Goal: Contribute content

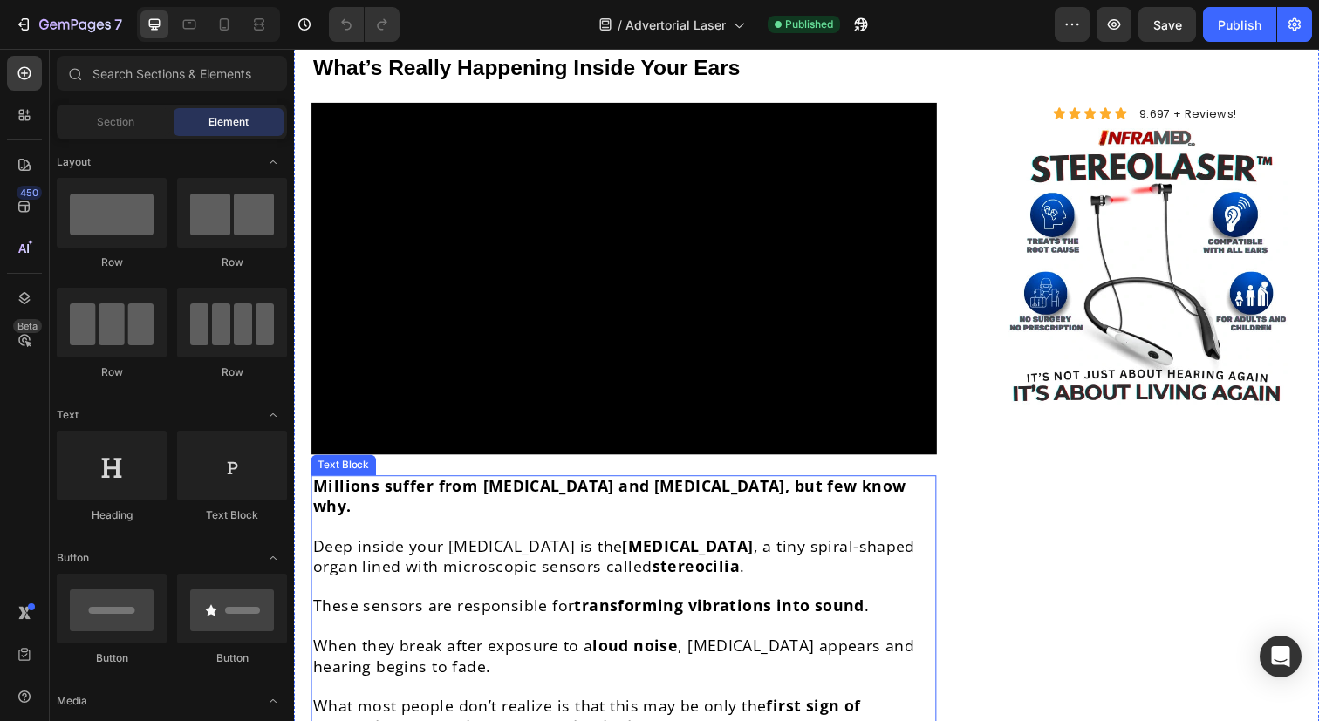
scroll to position [1647, 0]
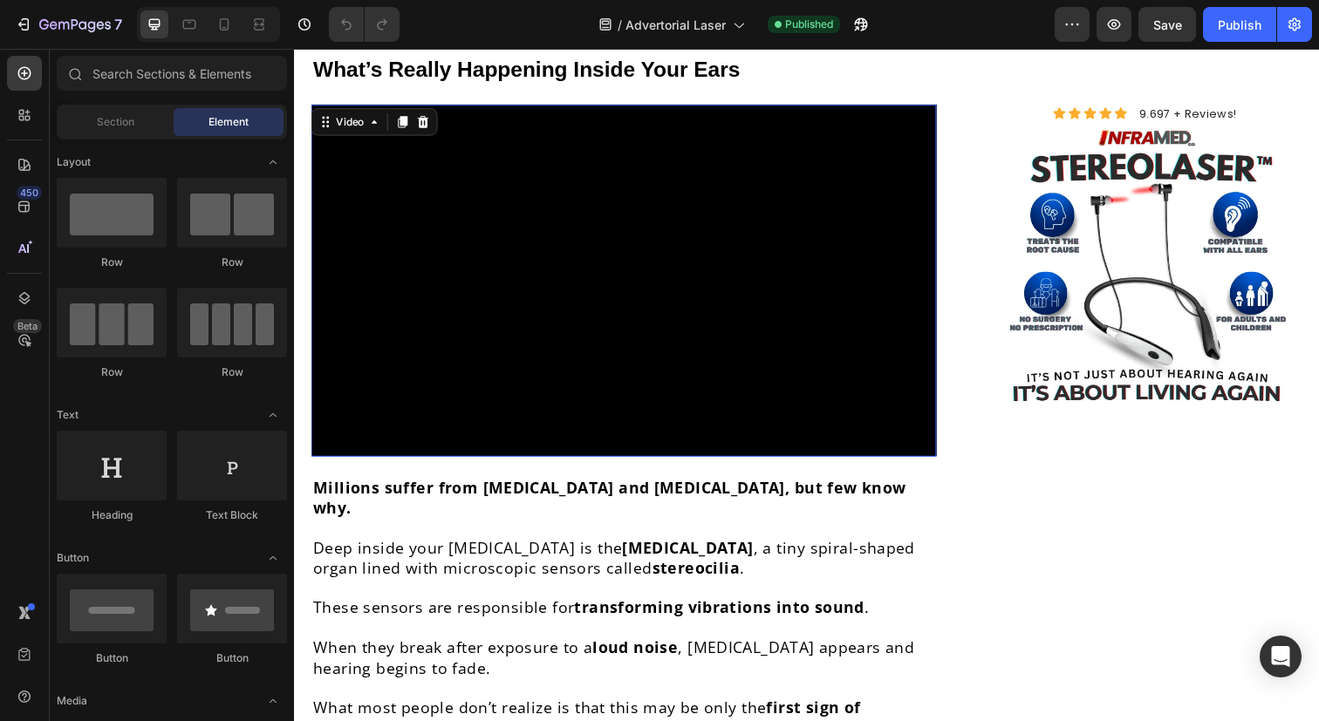
click at [582, 250] on video at bounding box center [630, 285] width 639 height 359
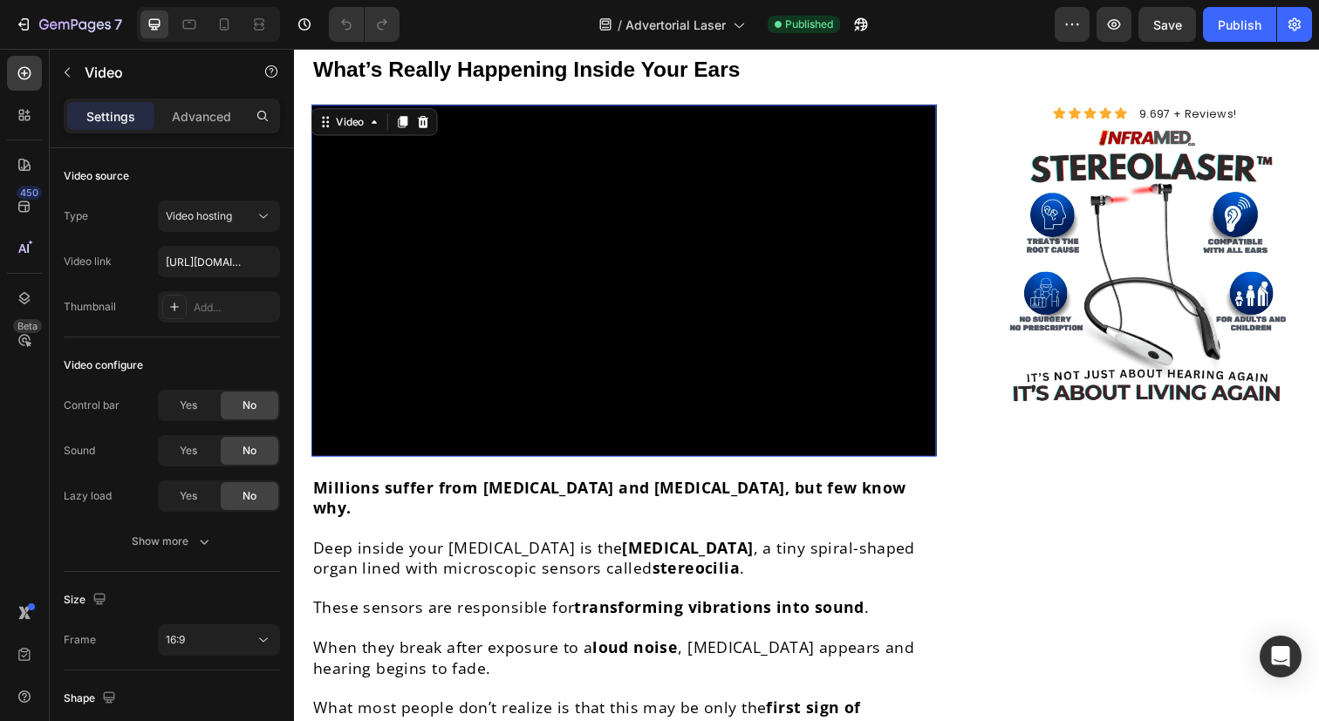
click at [495, 174] on video at bounding box center [630, 285] width 639 height 359
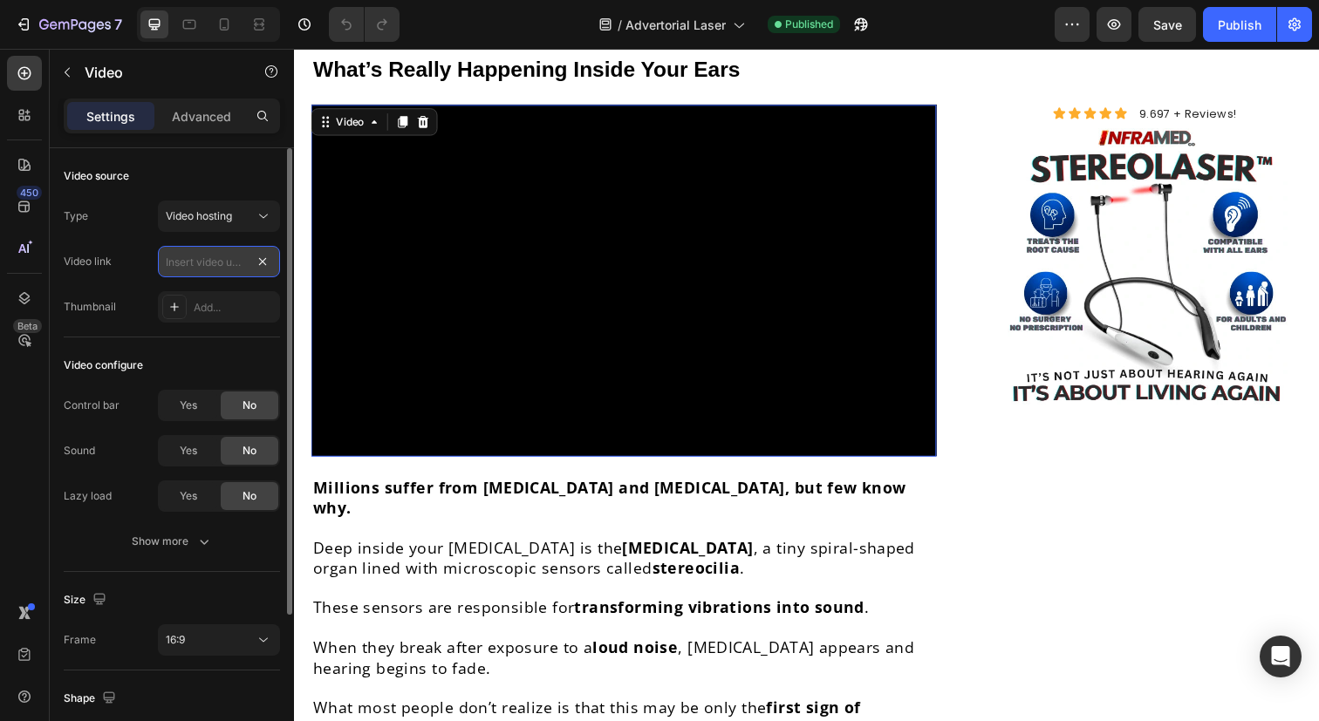
scroll to position [0, 0]
click at [221, 263] on input "text" at bounding box center [219, 261] width 122 height 31
paste input "[URL][DOMAIN_NAME]"
type input "[URL][DOMAIN_NAME]"
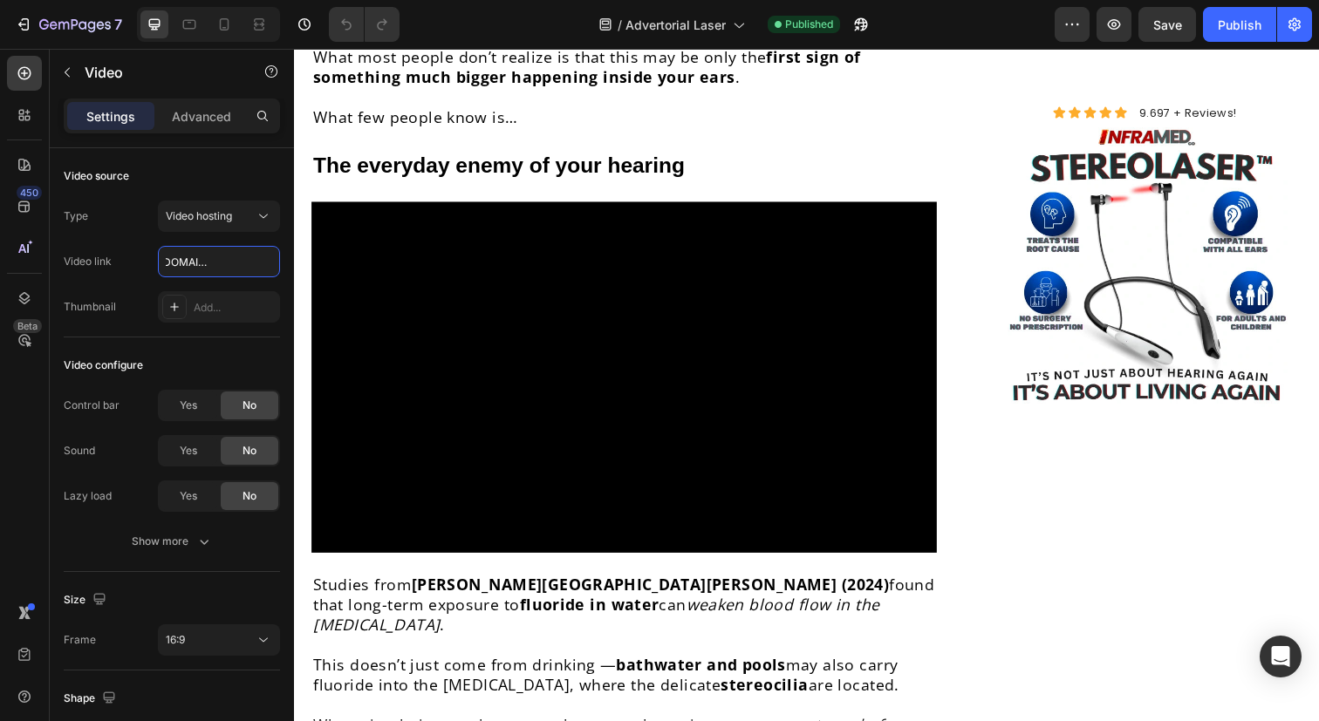
scroll to position [2310, 0]
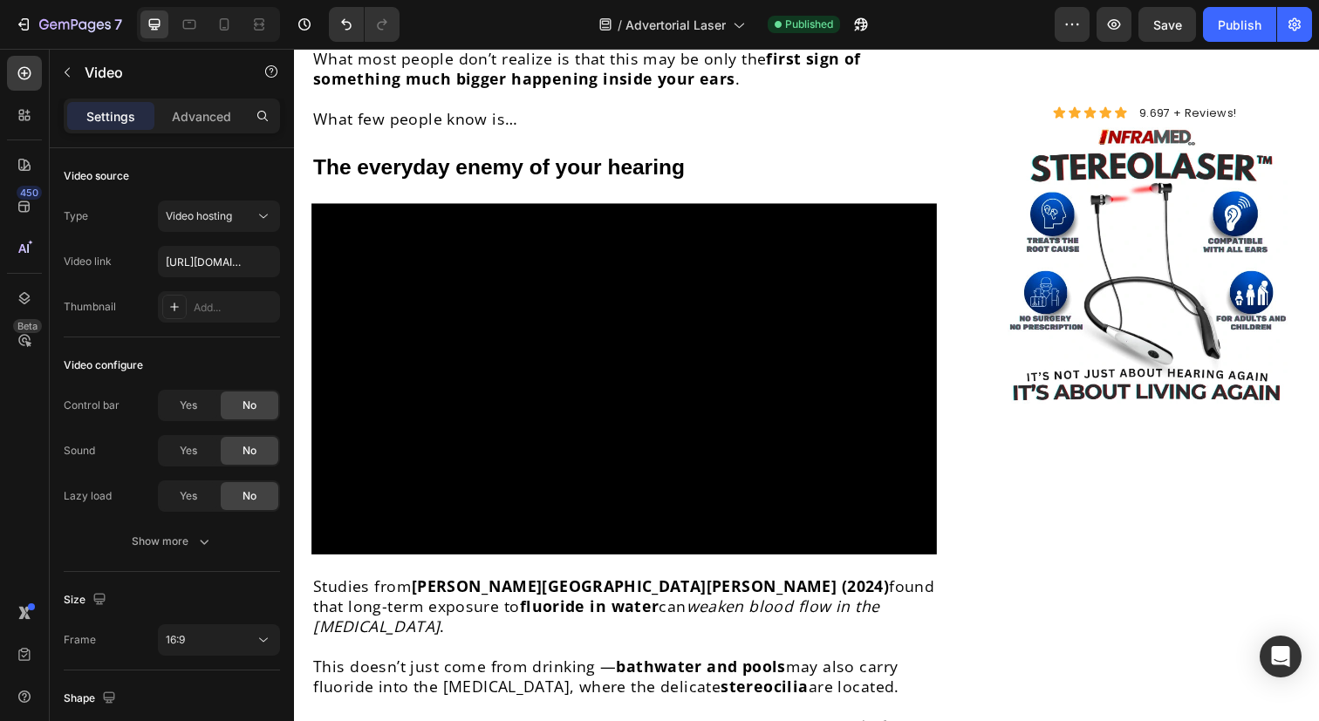
click at [597, 285] on video at bounding box center [630, 386] width 639 height 359
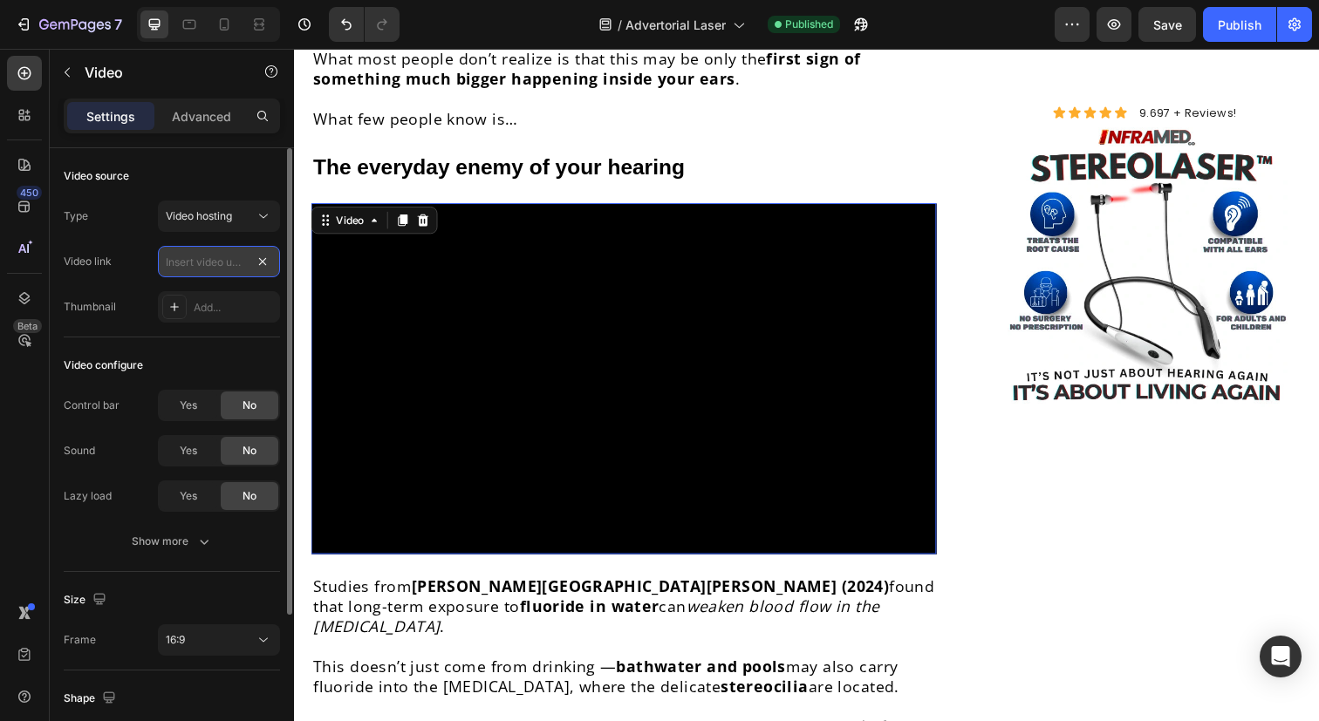
scroll to position [0, 0]
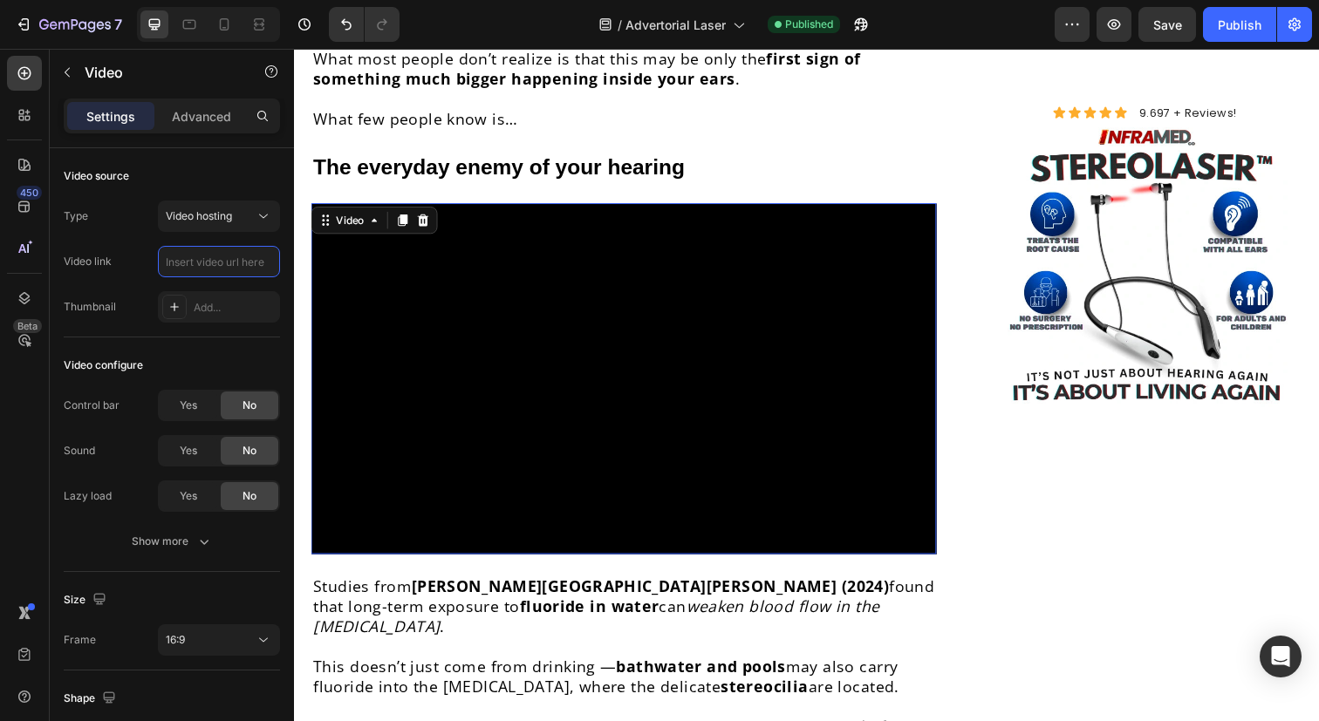
paste input "[URL][DOMAIN_NAME]"
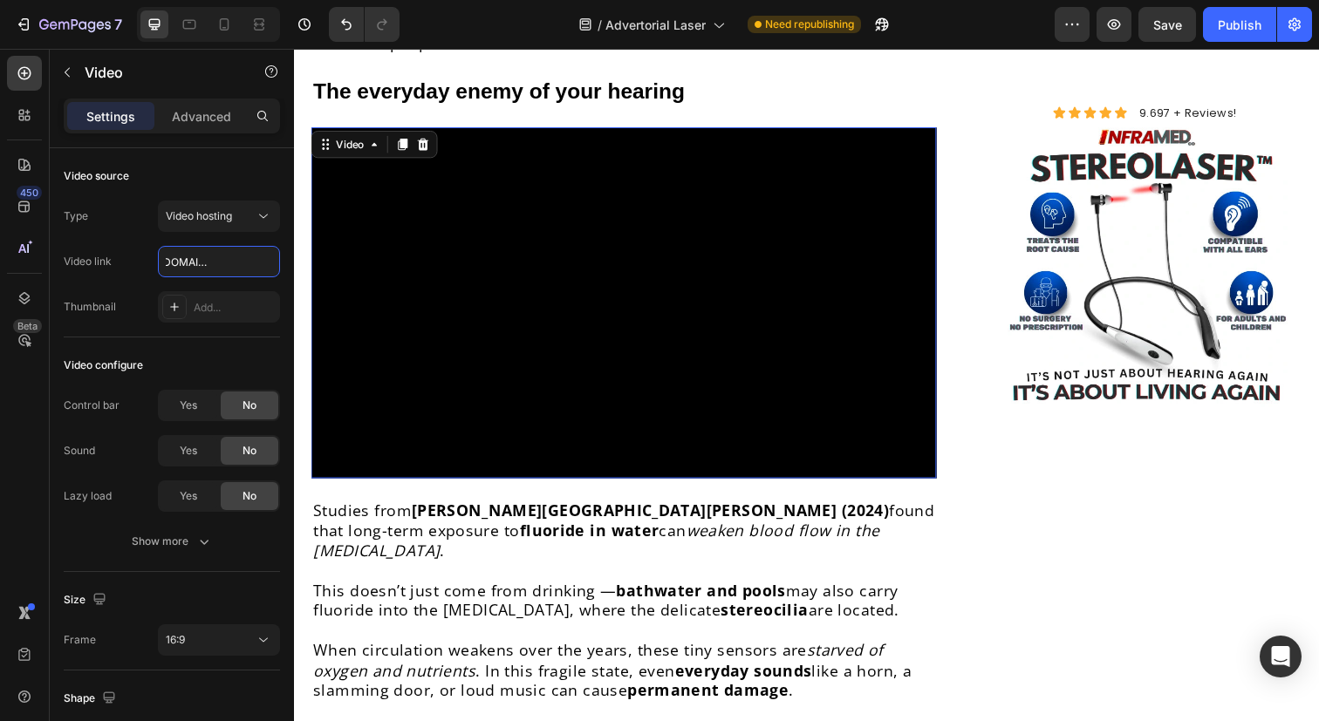
scroll to position [2395, 0]
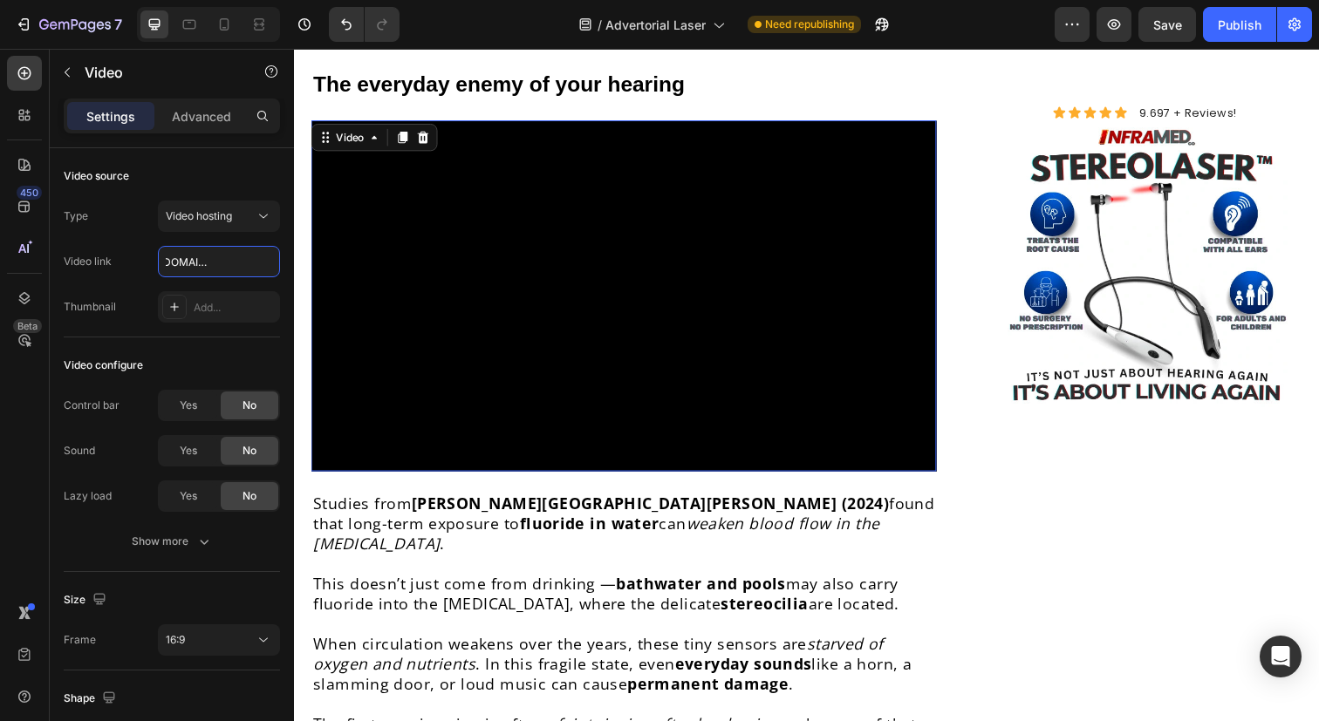
type input "[URL][DOMAIN_NAME]"
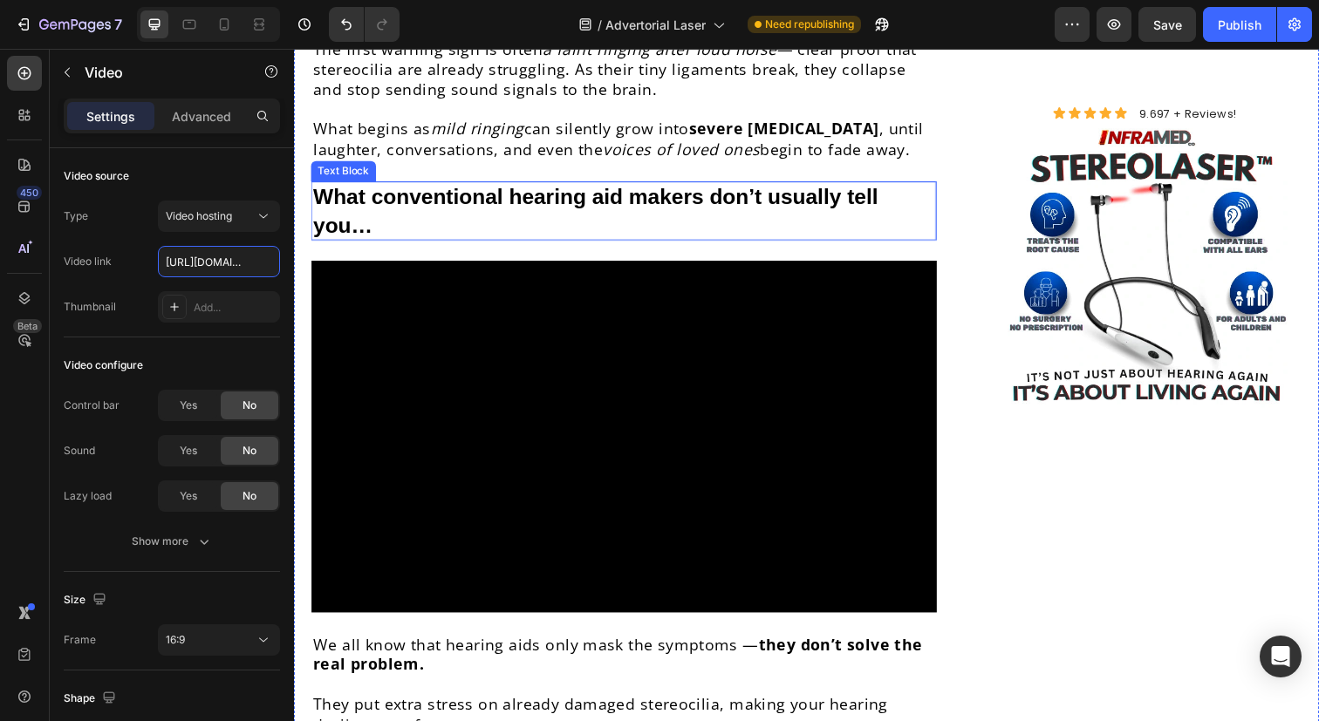
scroll to position [3097, 0]
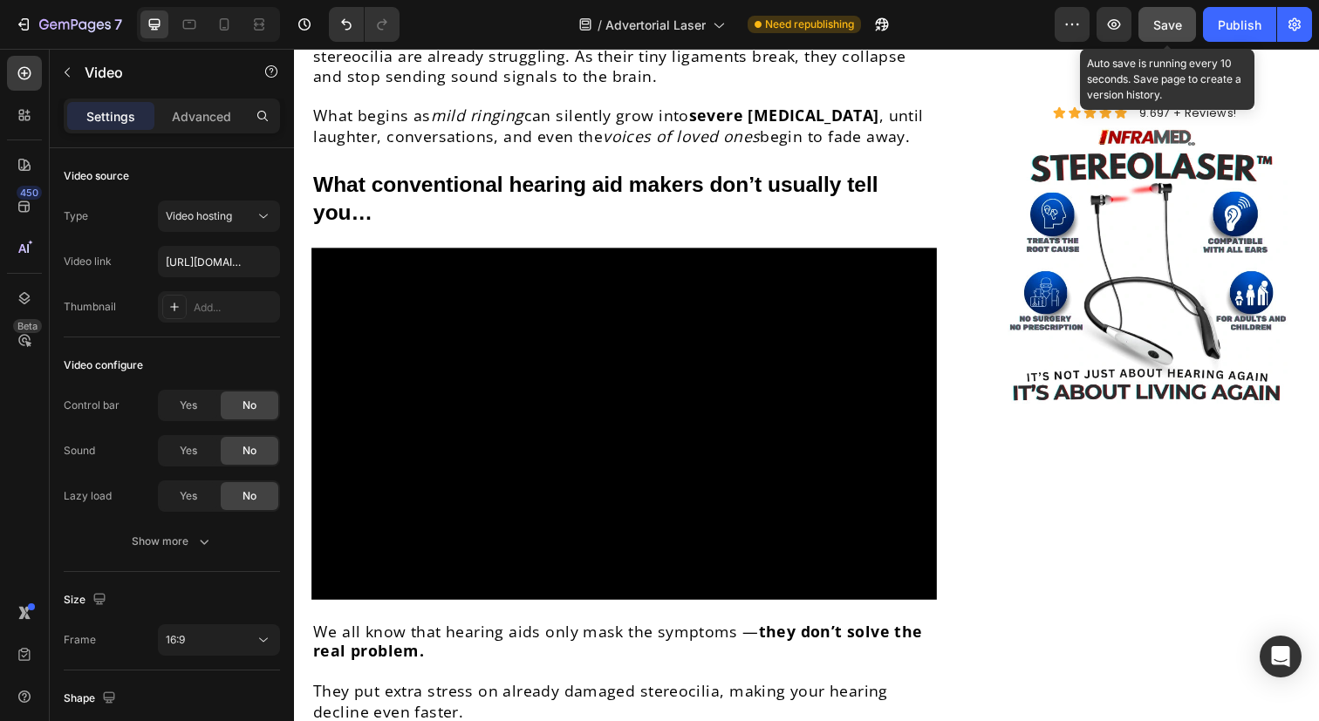
click at [1179, 31] on span "Save" at bounding box center [1167, 24] width 29 height 15
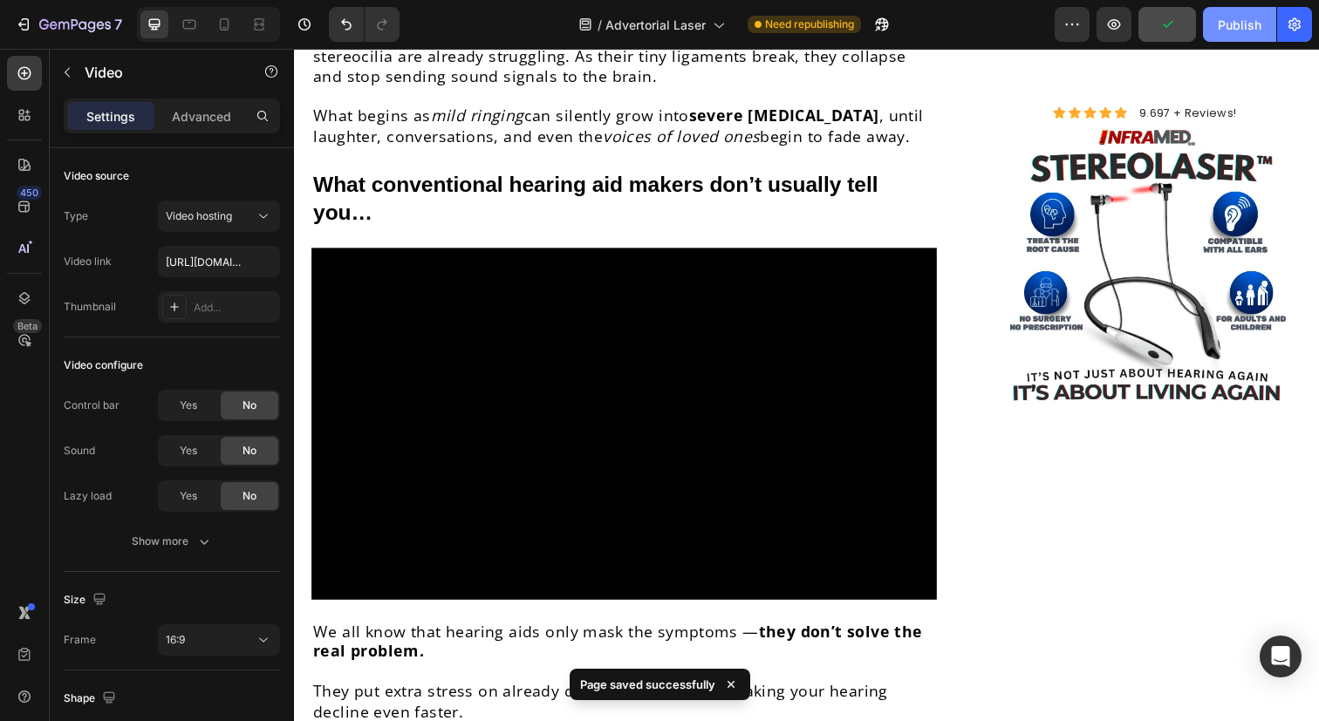
click at [1223, 31] on div "Publish" at bounding box center [1240, 25] width 44 height 18
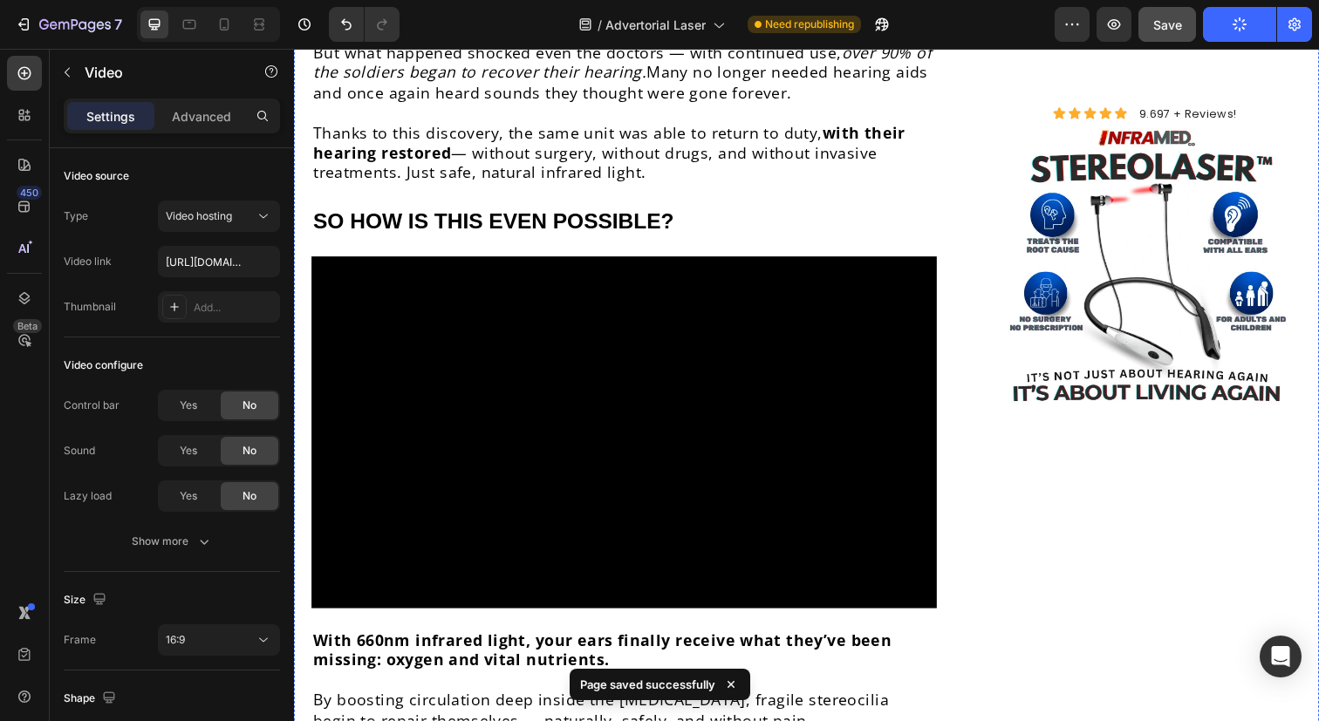
scroll to position [4747, 0]
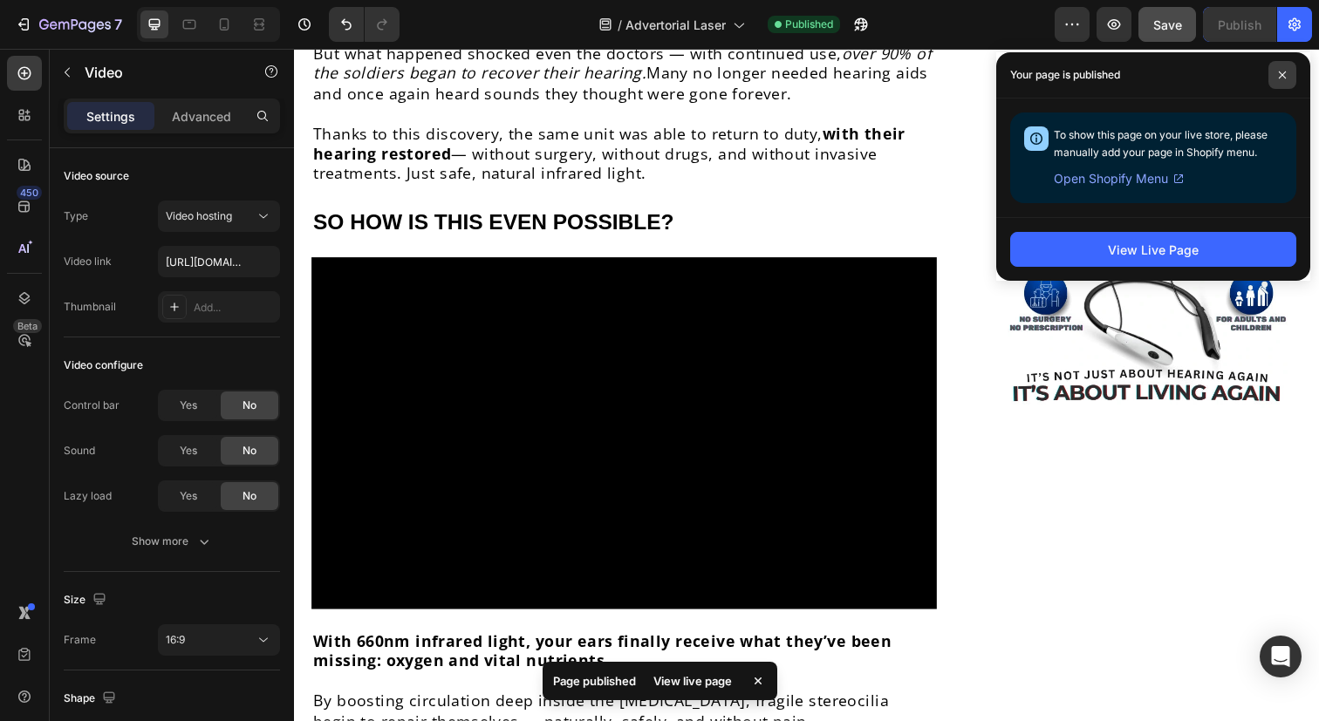
click at [1277, 72] on span at bounding box center [1282, 75] width 28 height 28
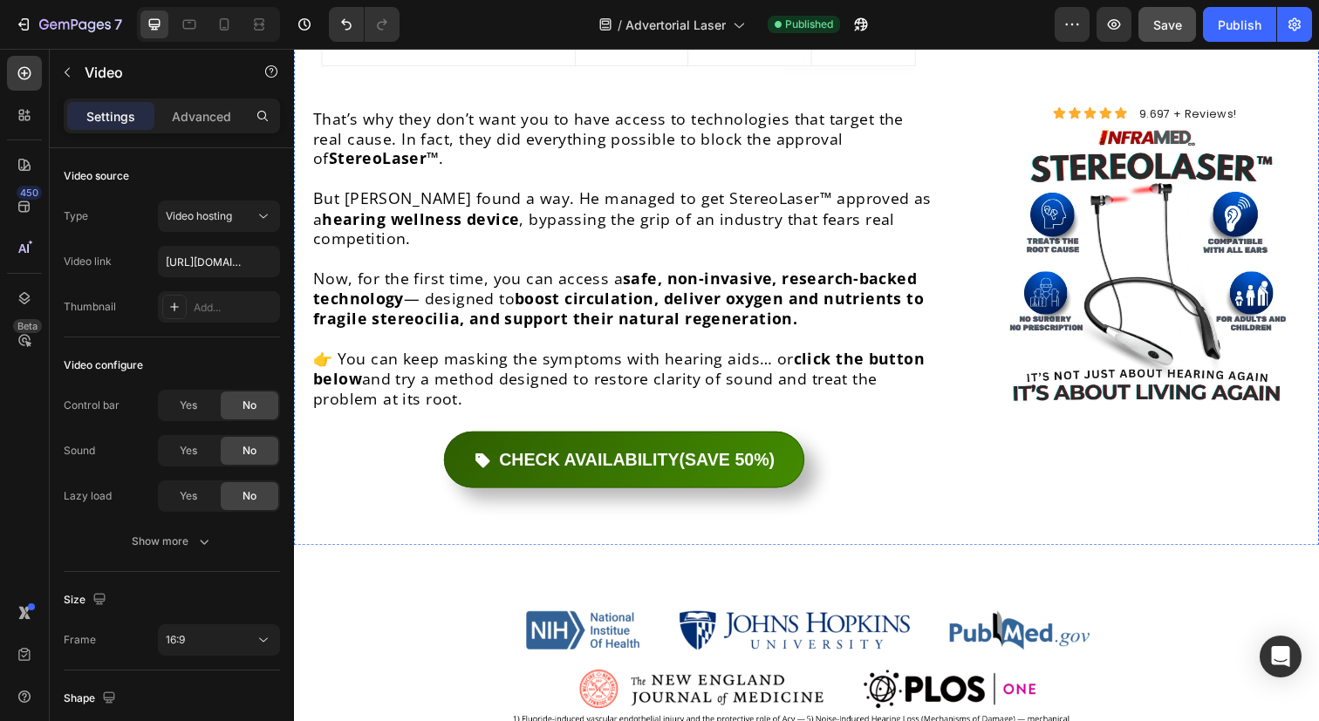
scroll to position [8365, 0]
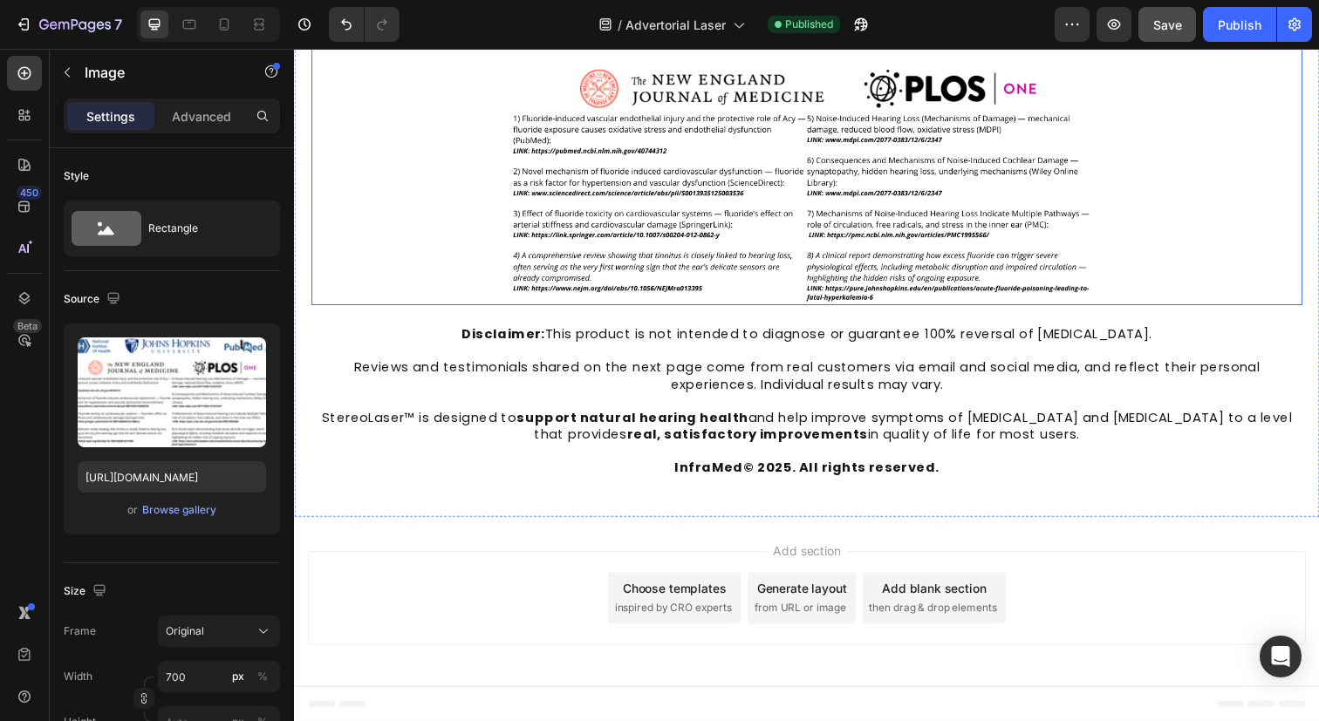
click at [913, 205] on img at bounding box center [817, 157] width 611 height 305
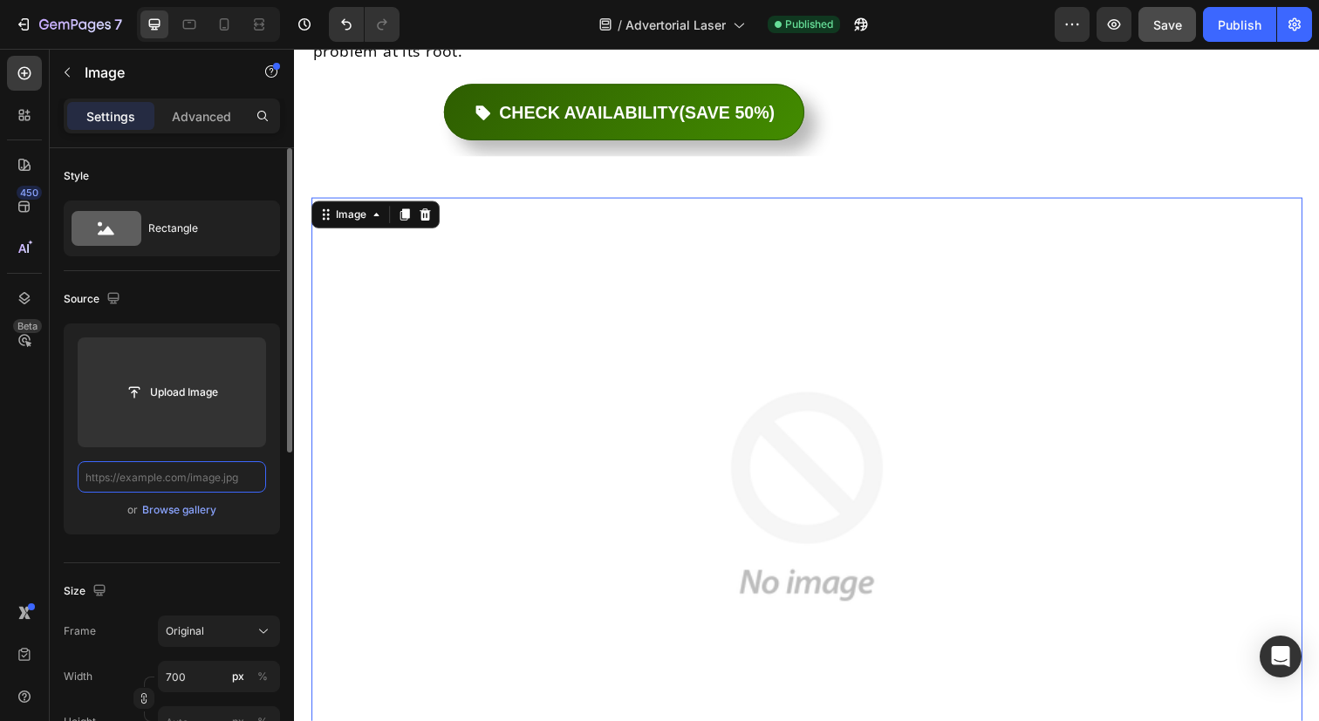
scroll to position [8161, 0]
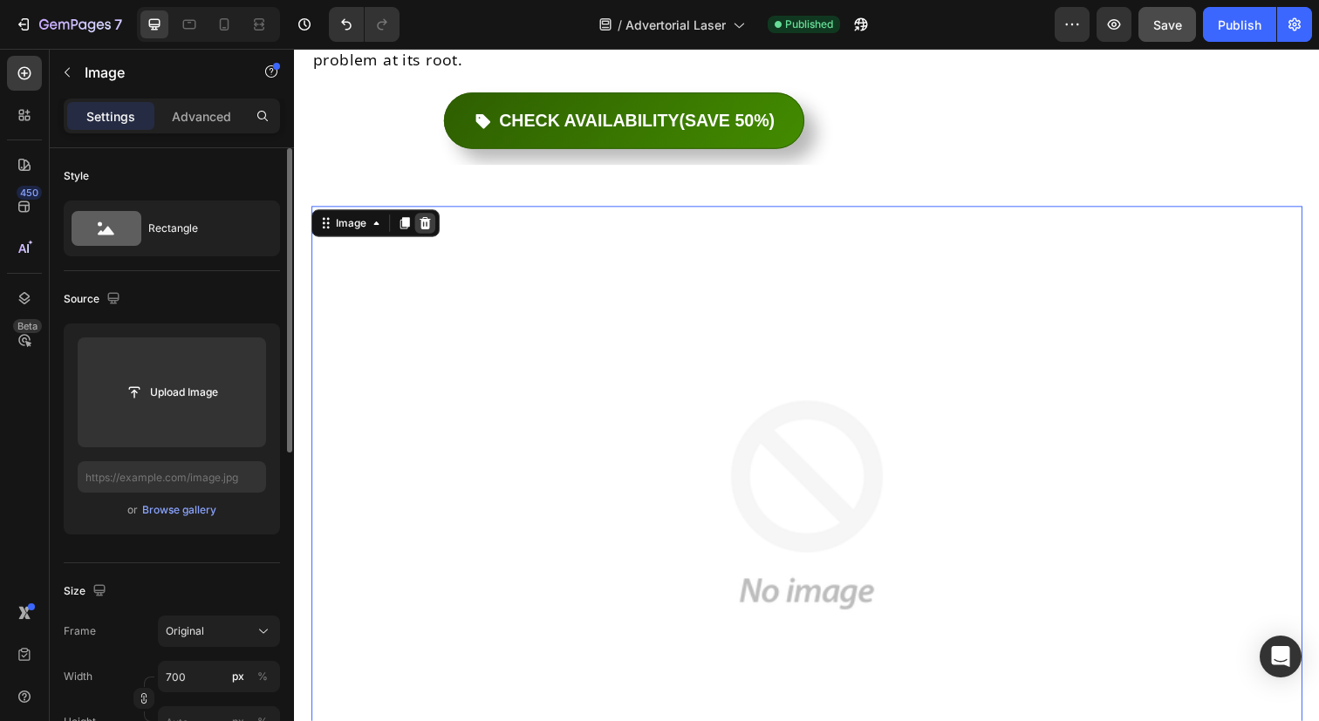
click at [424, 224] on icon at bounding box center [427, 227] width 11 height 12
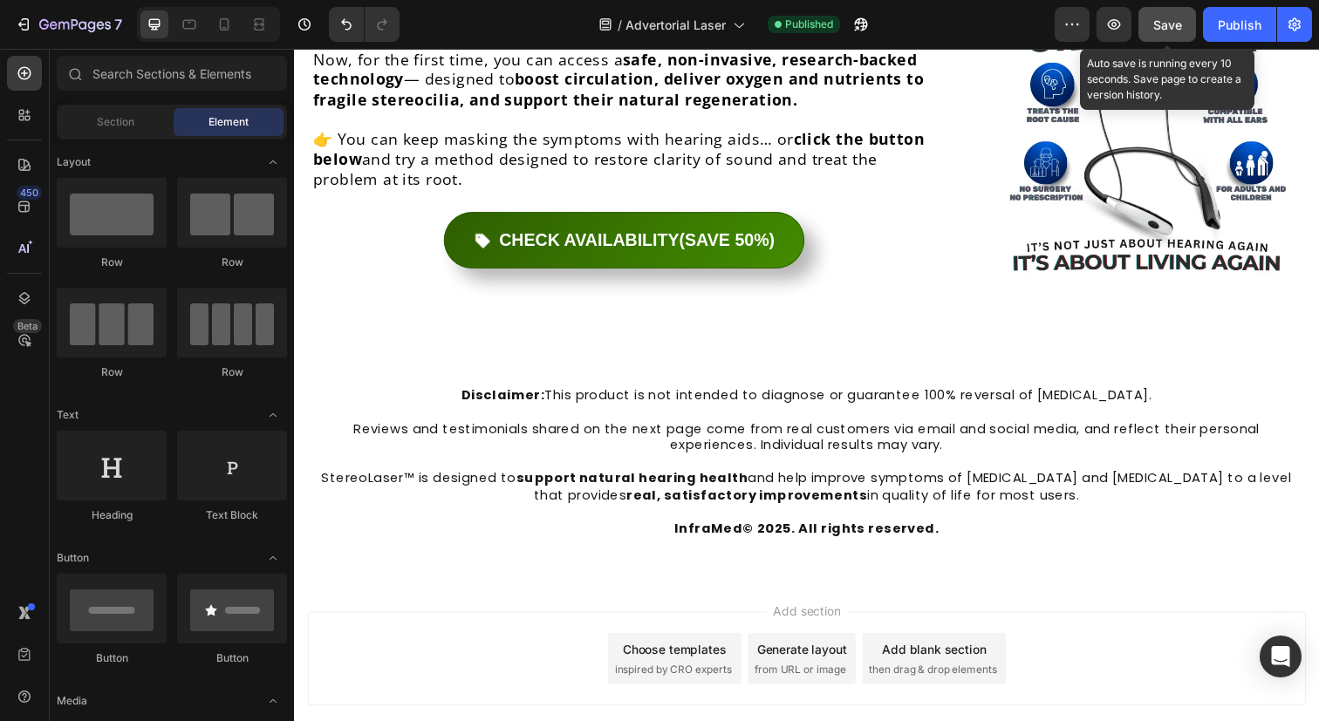
click at [1166, 28] on span "Save" at bounding box center [1167, 24] width 29 height 15
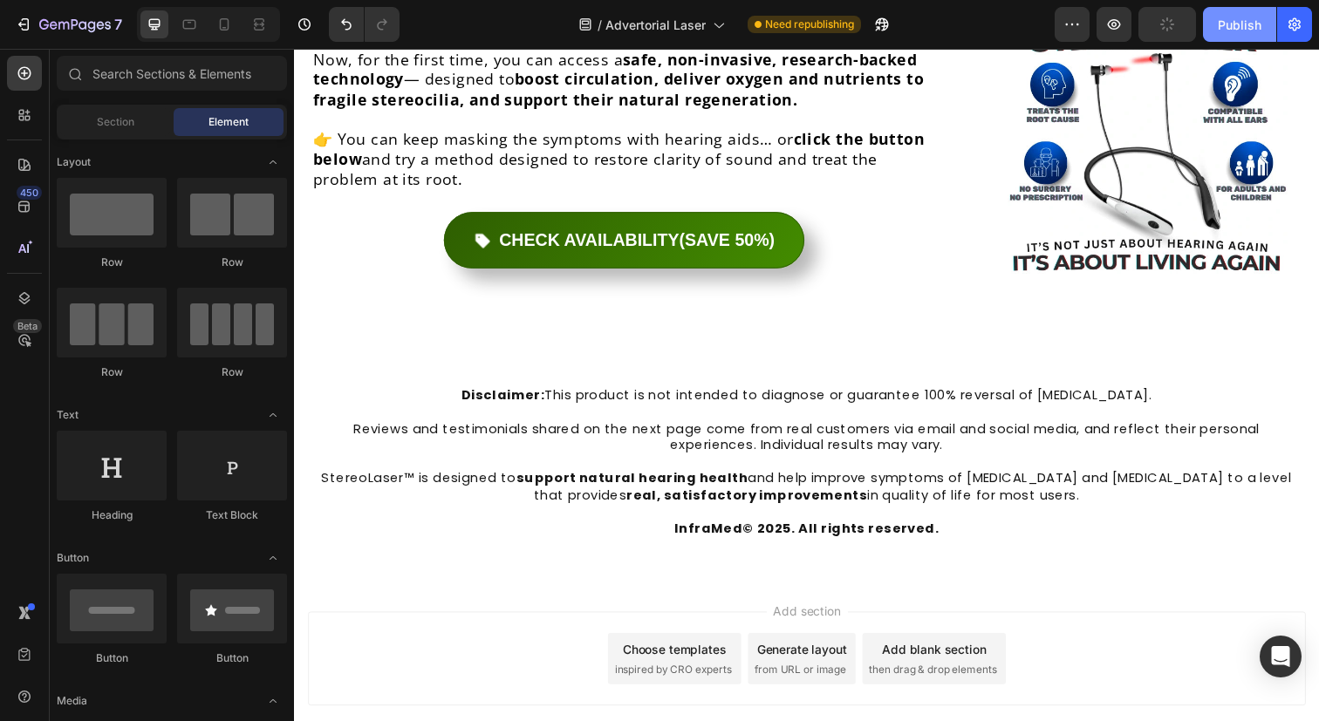
click at [1231, 30] on div "Publish" at bounding box center [1240, 25] width 44 height 18
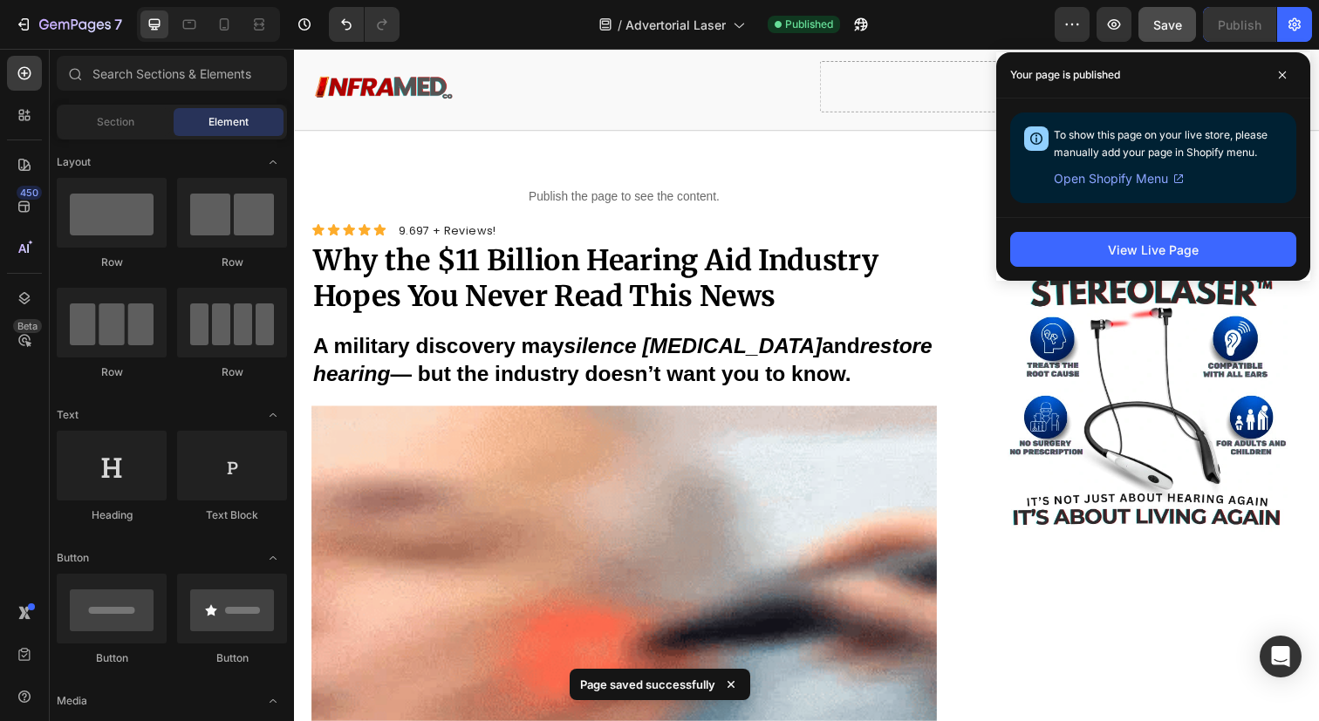
scroll to position [0, 0]
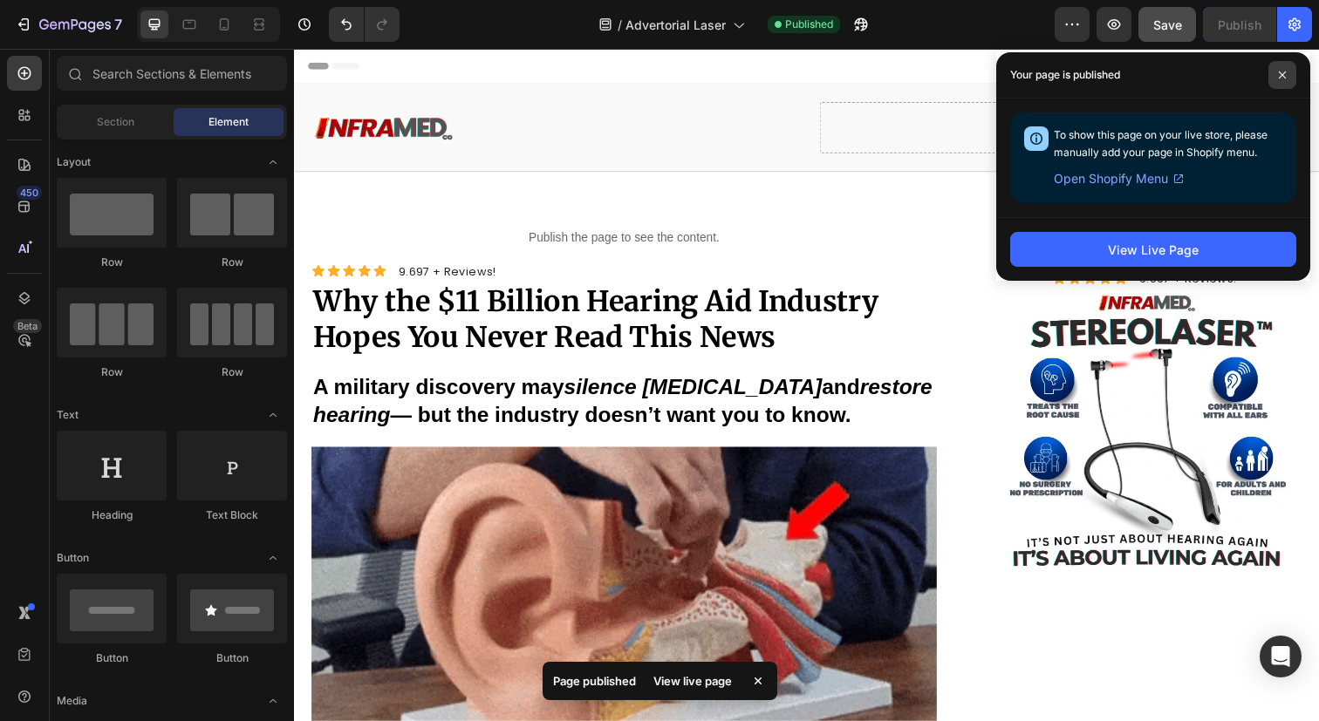
click at [1284, 73] on icon at bounding box center [1282, 75] width 7 height 7
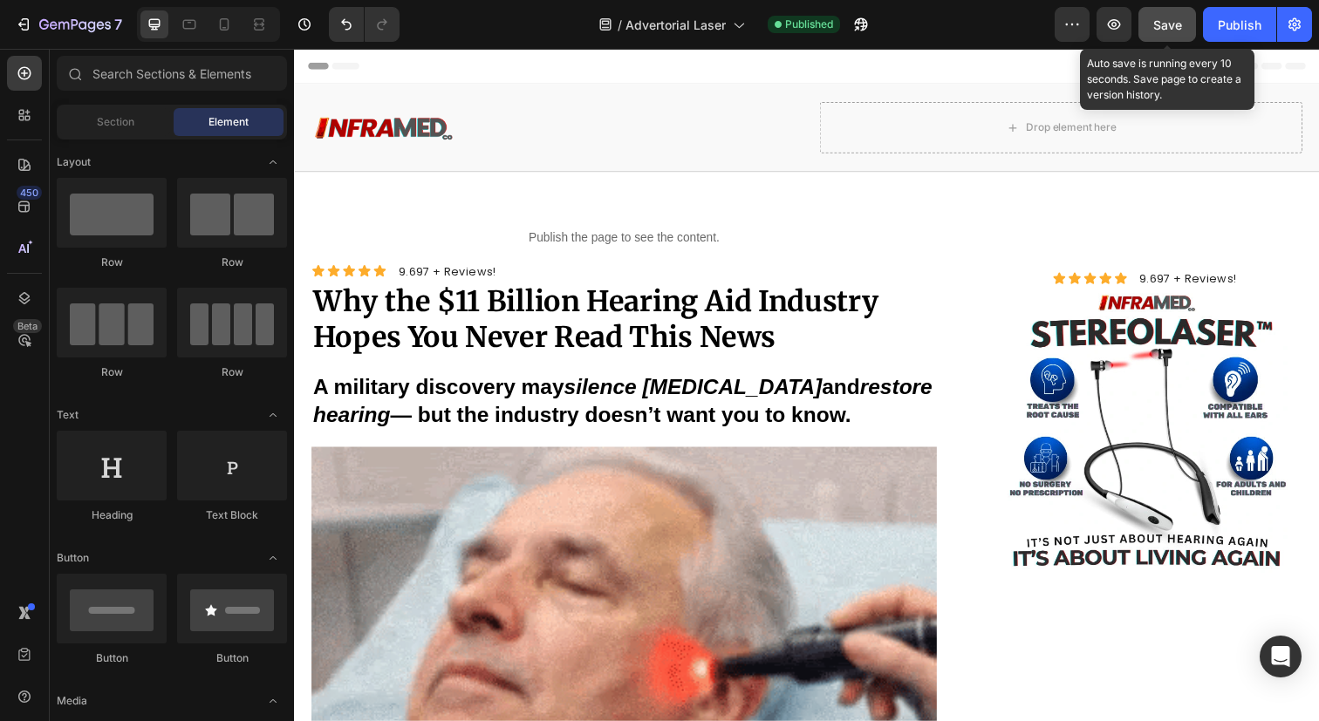
click at [1172, 31] on span "Save" at bounding box center [1167, 24] width 29 height 15
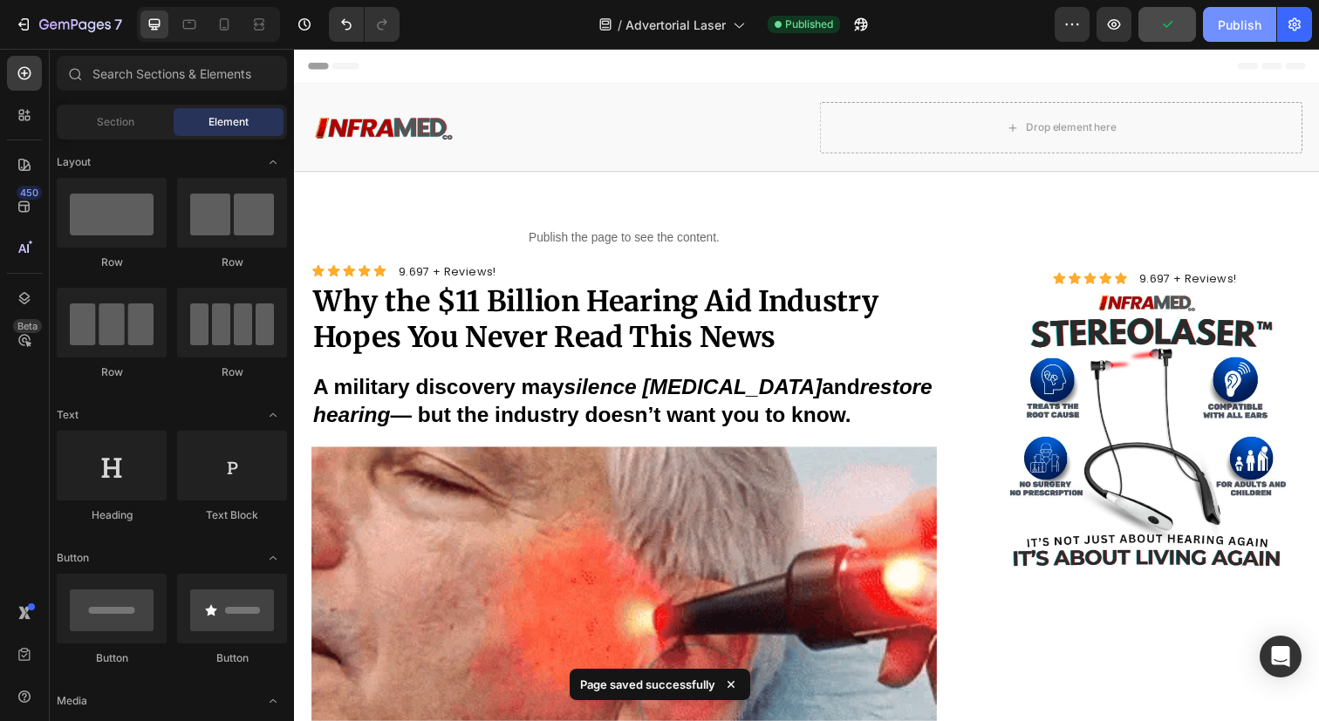
click at [1240, 31] on div "Publish" at bounding box center [1240, 25] width 44 height 18
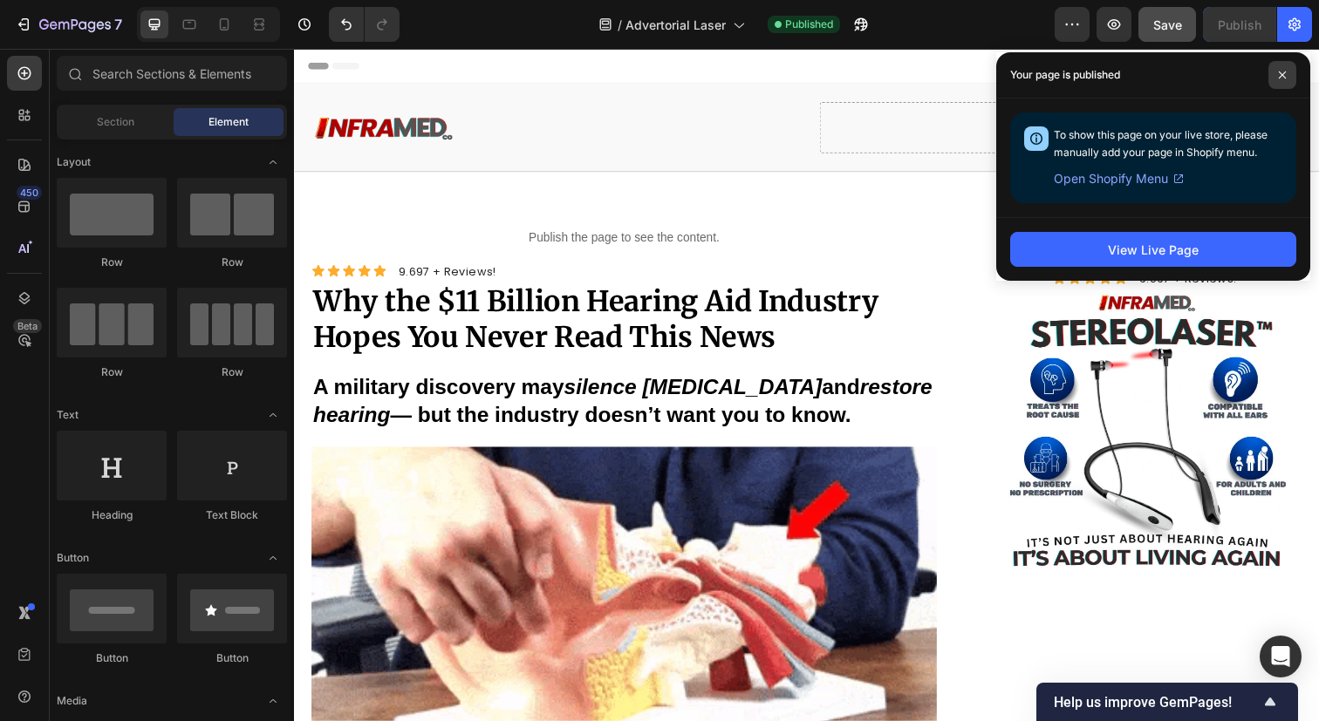
click at [1283, 72] on icon at bounding box center [1282, 75] width 9 height 9
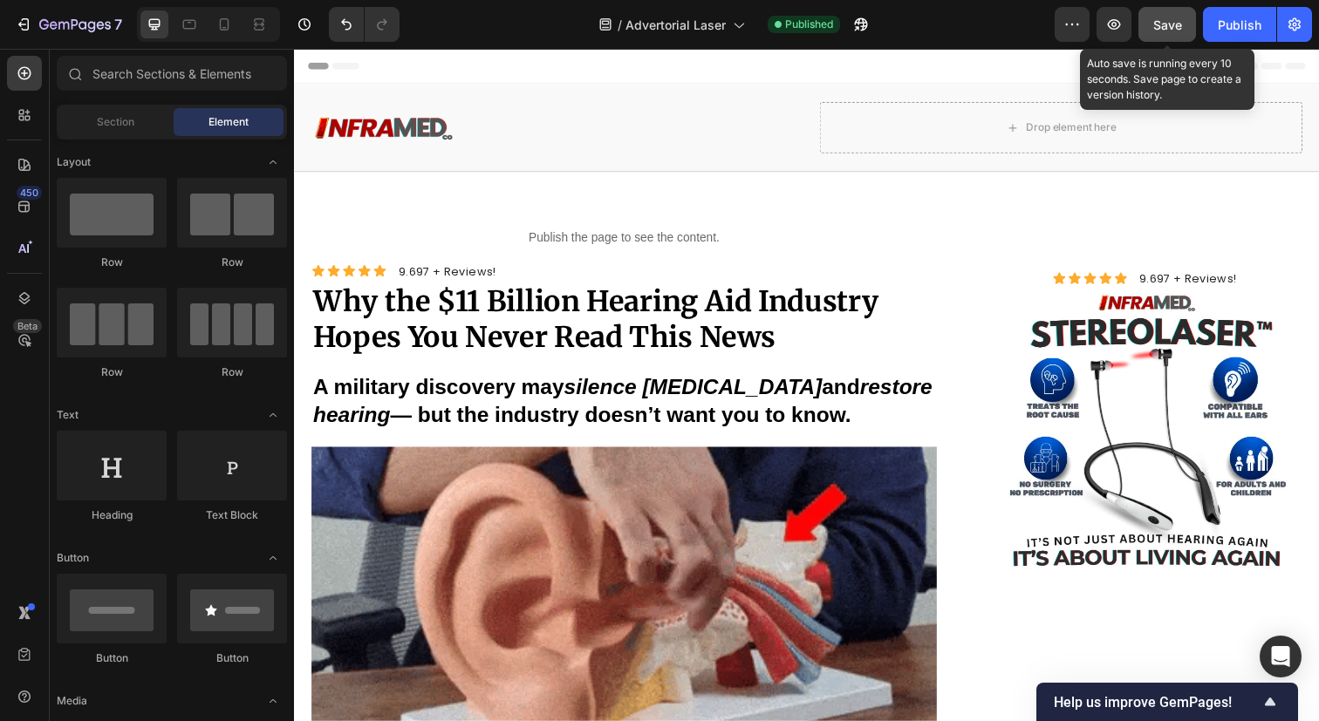
click at [1168, 24] on span "Save" at bounding box center [1167, 24] width 29 height 15
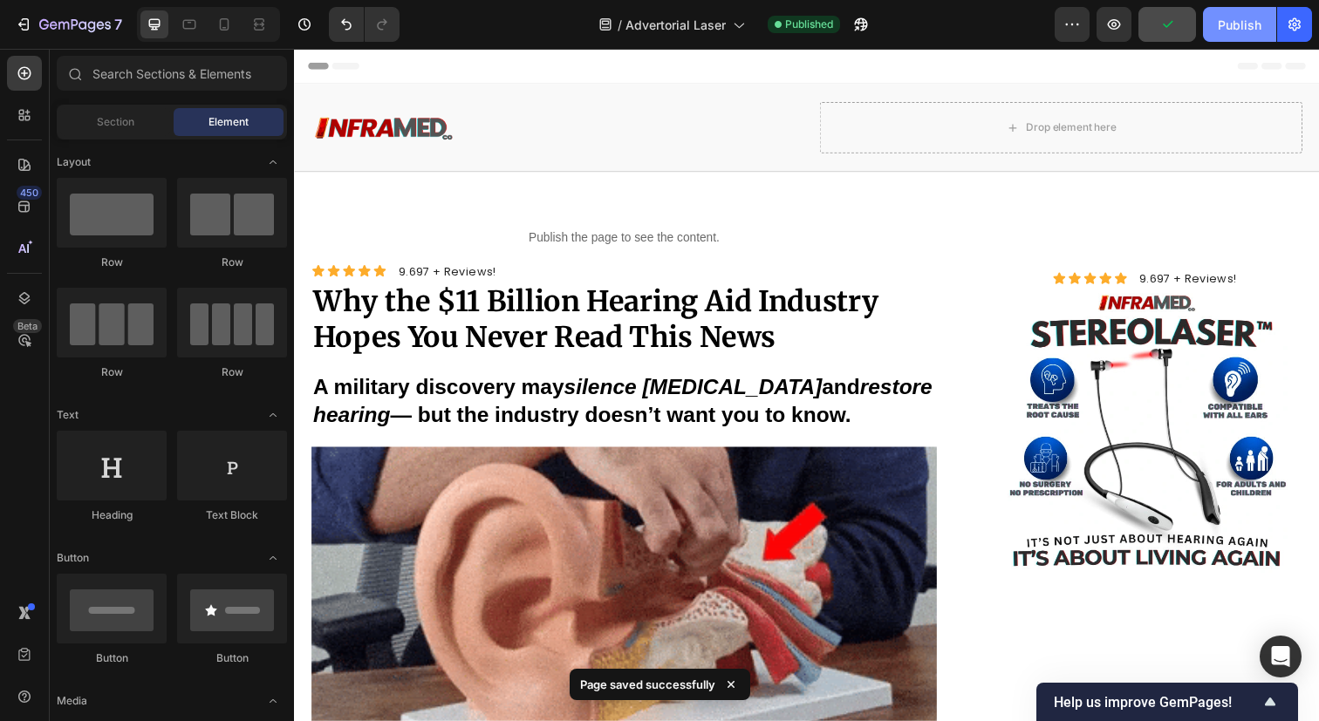
click at [1206, 24] on button "Publish" at bounding box center [1239, 24] width 73 height 35
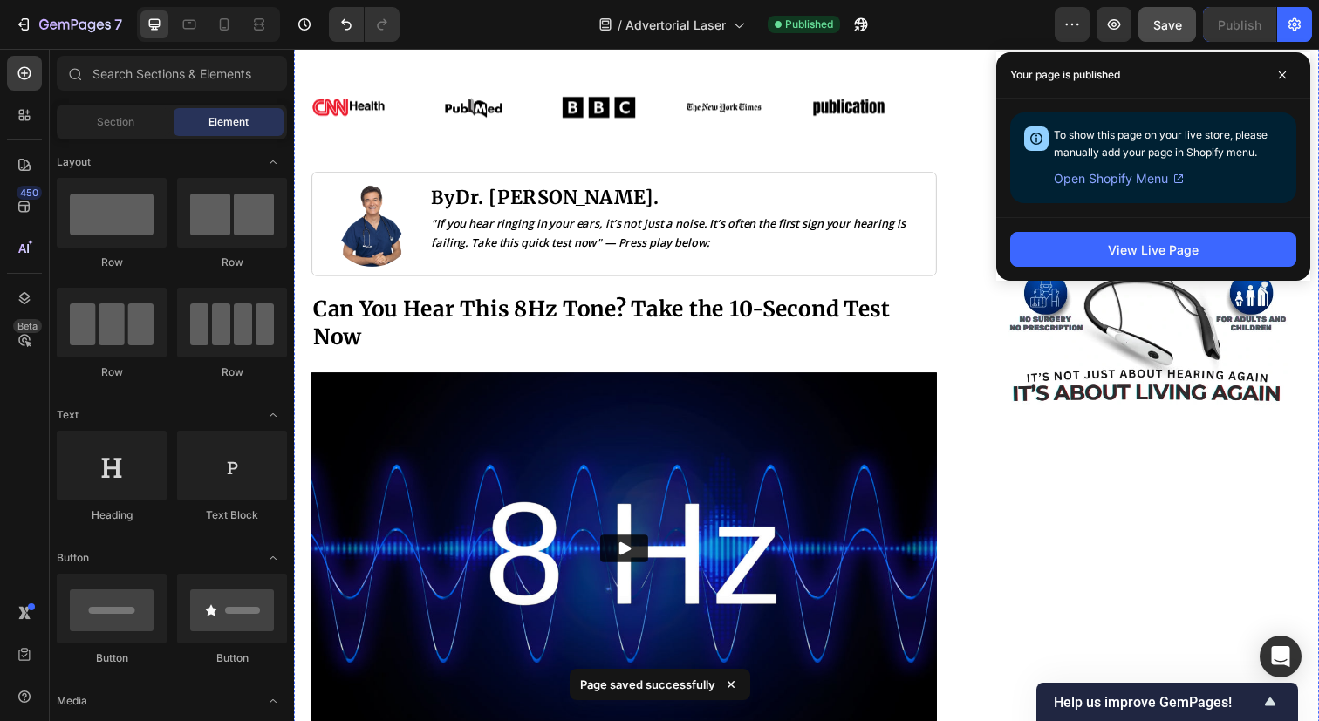
scroll to position [810, 0]
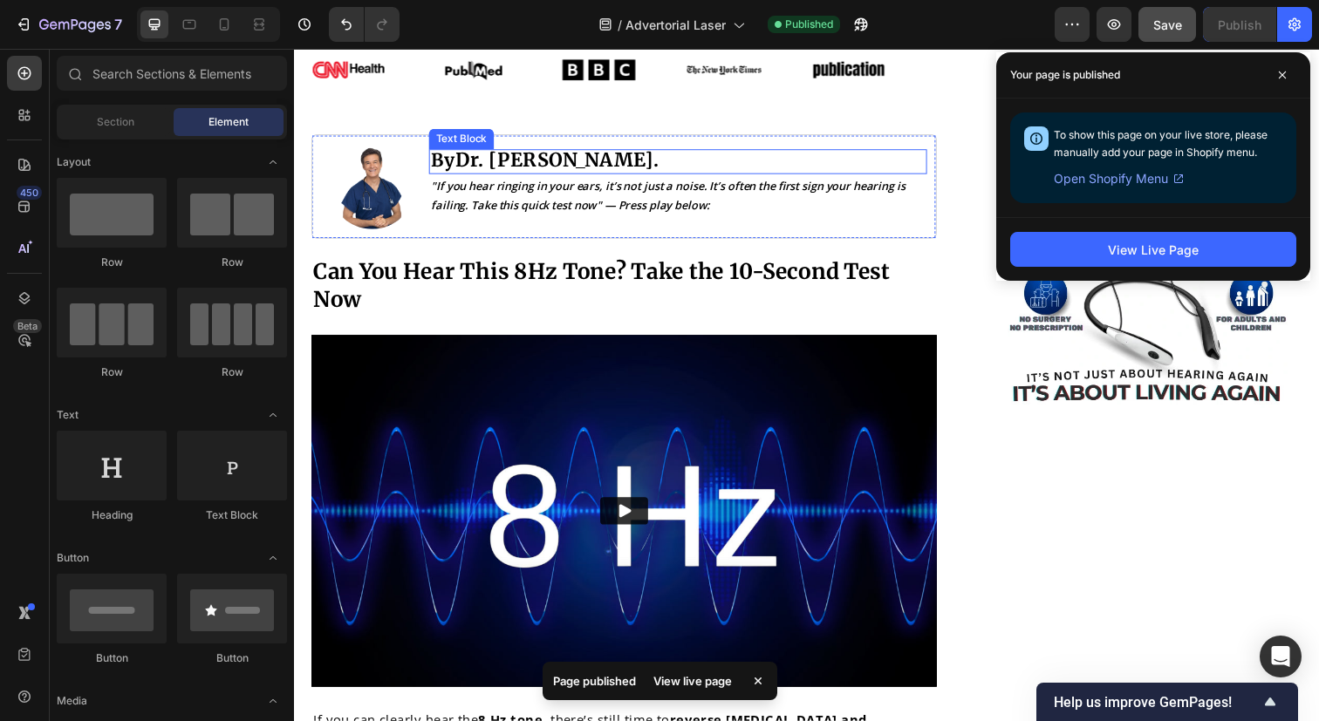
click at [584, 167] on strong "Dr. [PERSON_NAME]" at bounding box center [559, 162] width 202 height 24
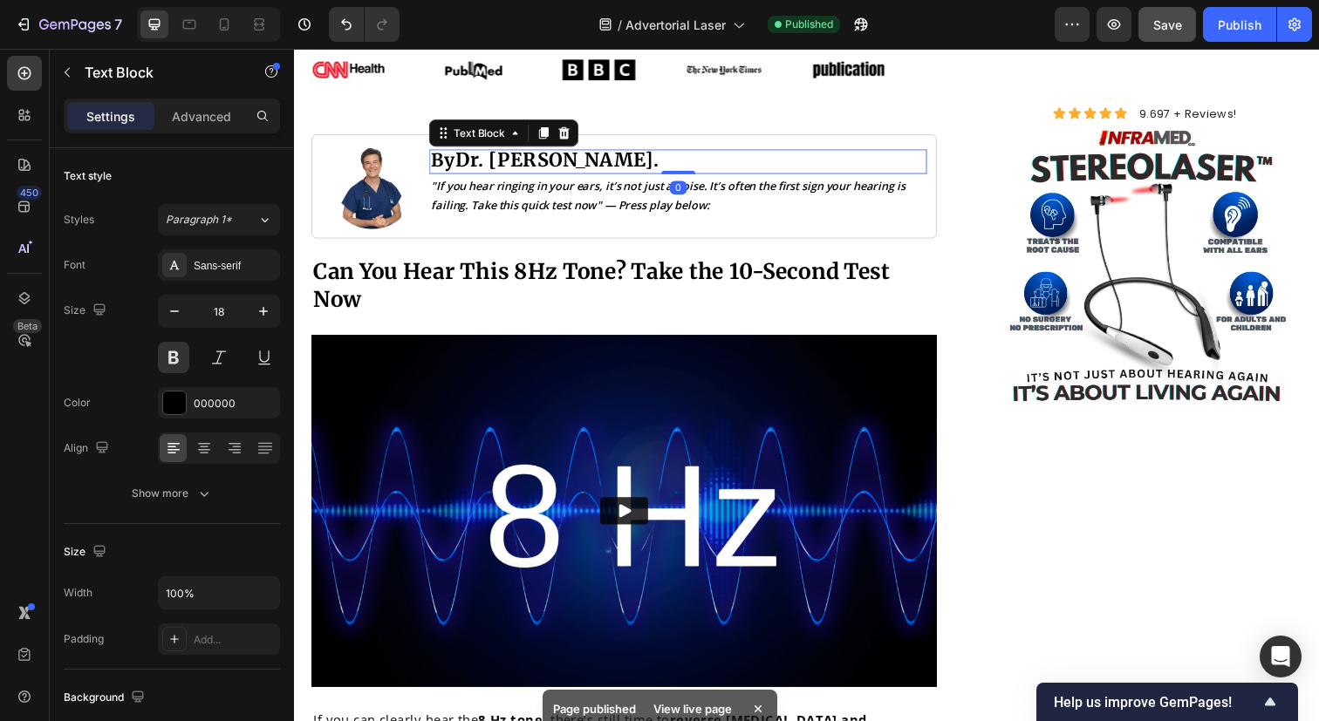
click at [584, 167] on strong "Dr. [PERSON_NAME]" at bounding box center [559, 162] width 202 height 24
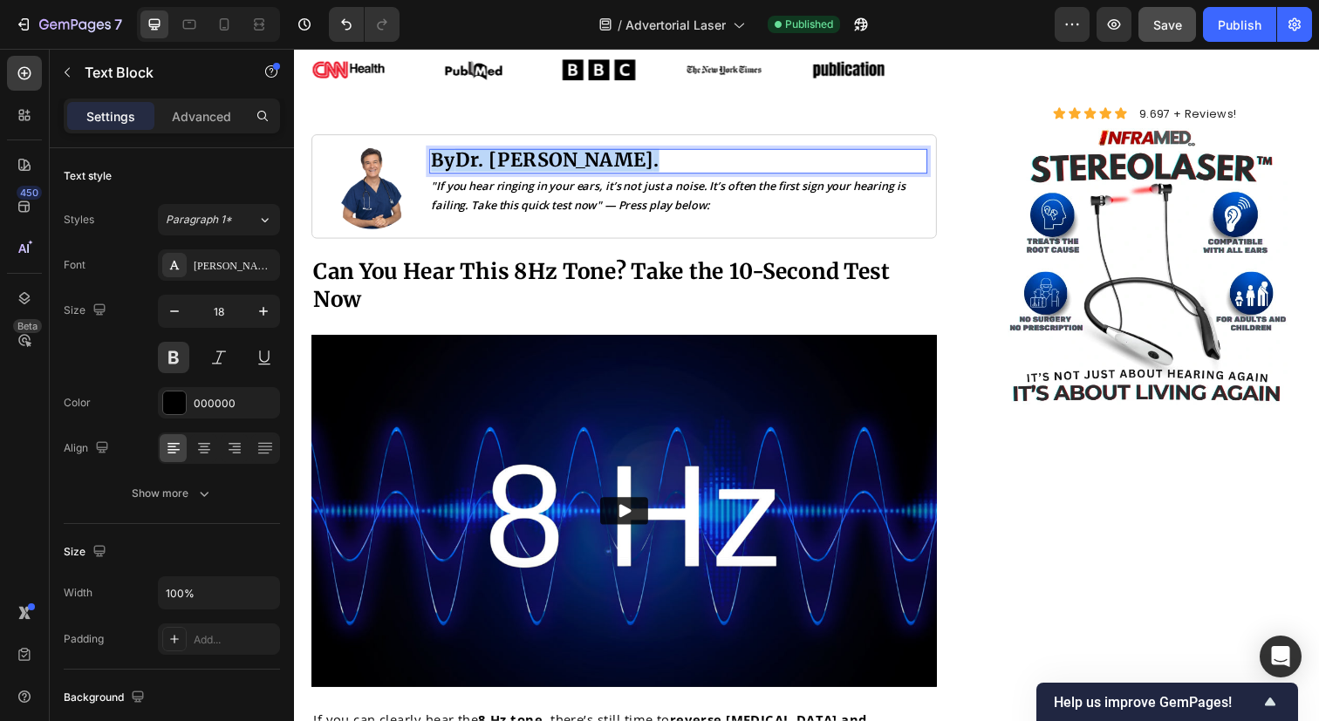
copy p "By Dr. [PERSON_NAME] ."
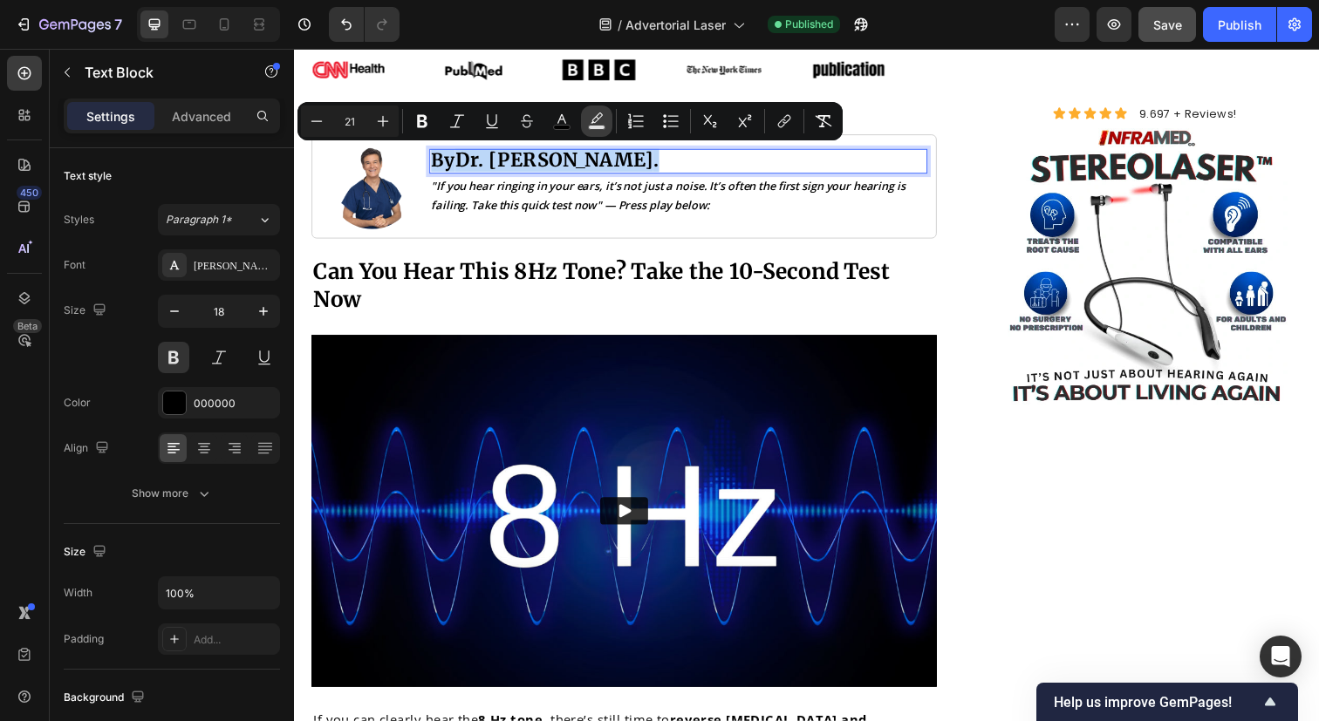
copy p "By Dr. [PERSON_NAME] ."
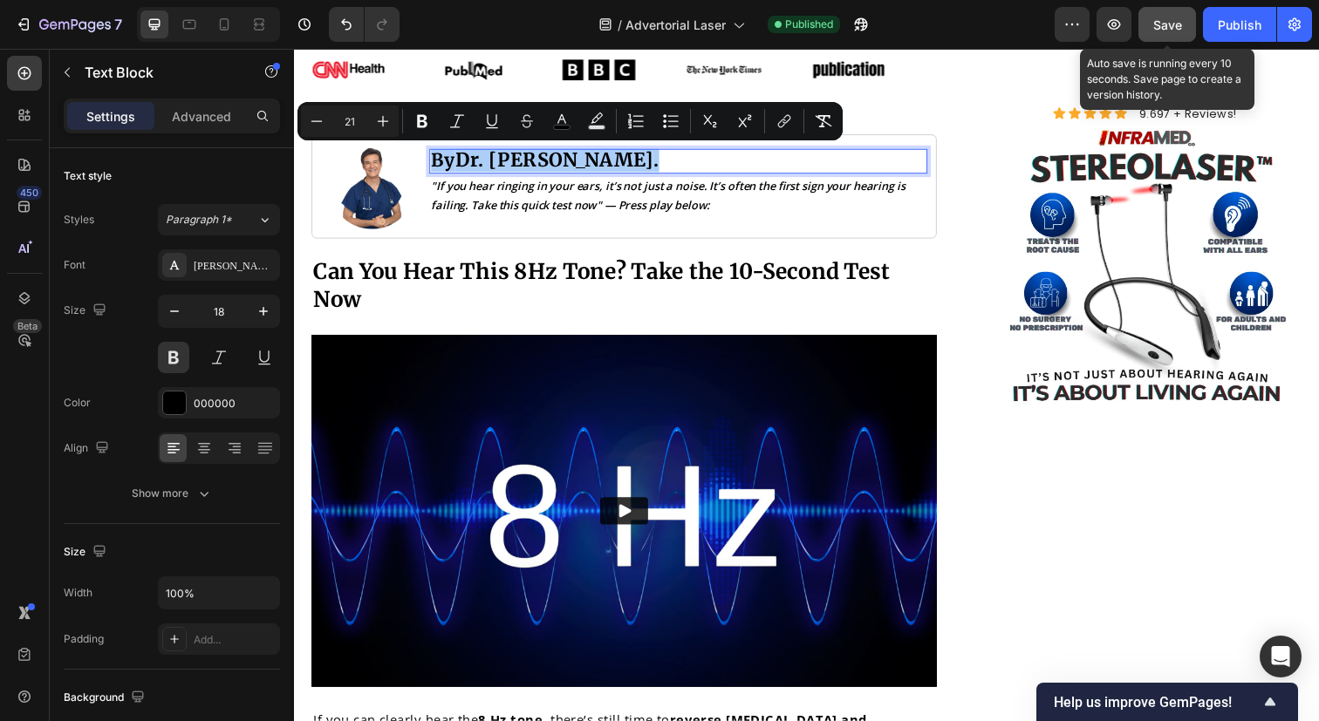
click at [1184, 33] on button "Save" at bounding box center [1167, 24] width 58 height 35
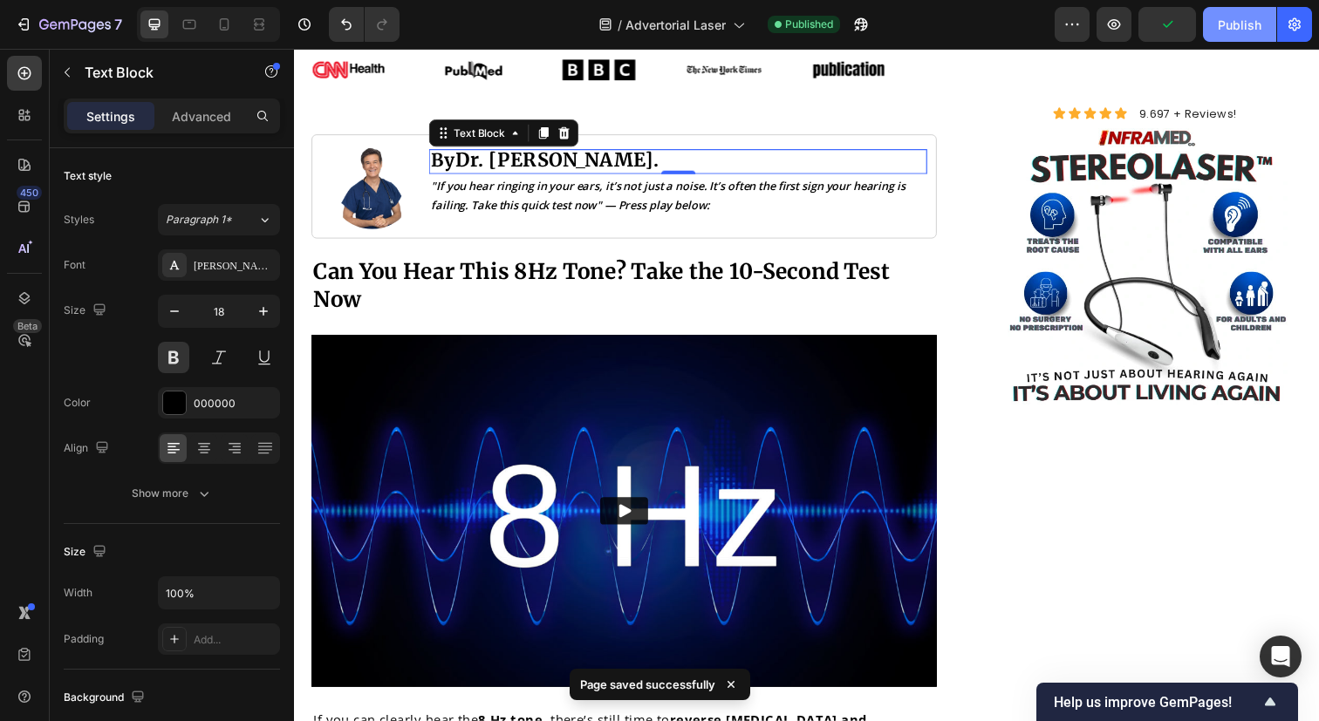
click at [1250, 30] on div "Publish" at bounding box center [1240, 25] width 44 height 18
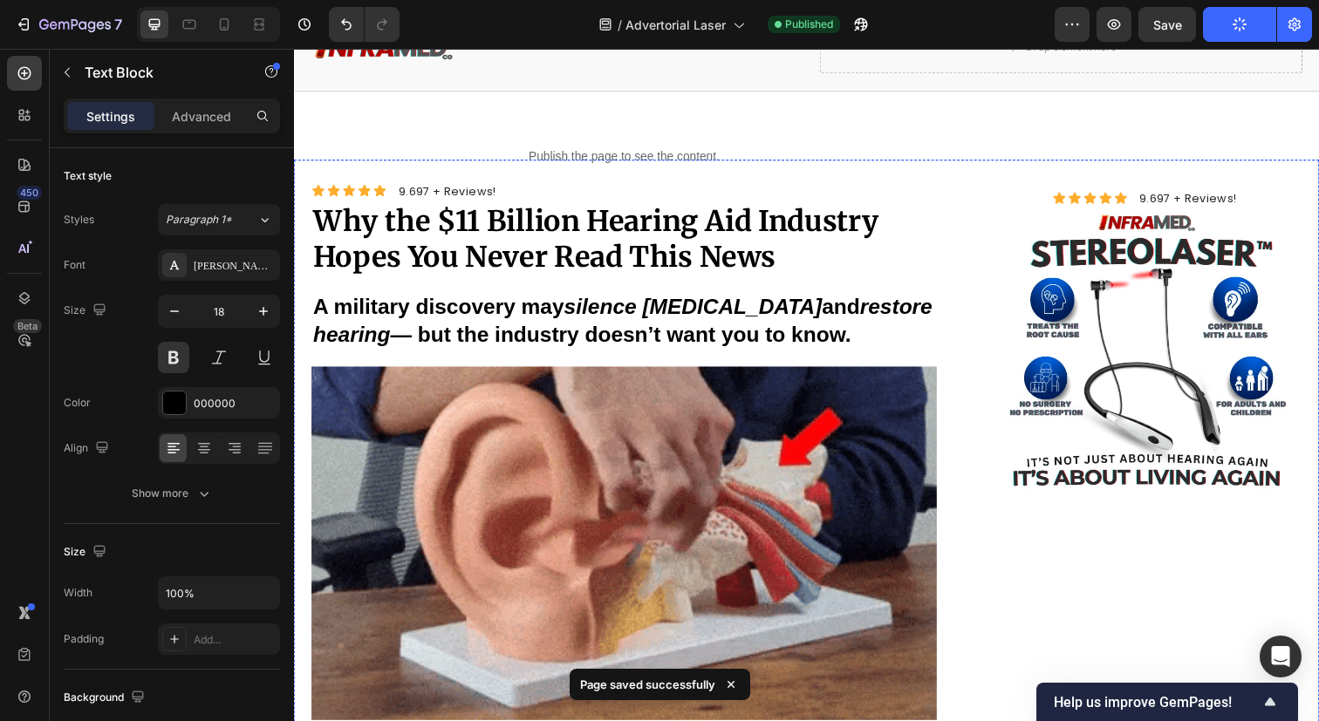
scroll to position [79, 0]
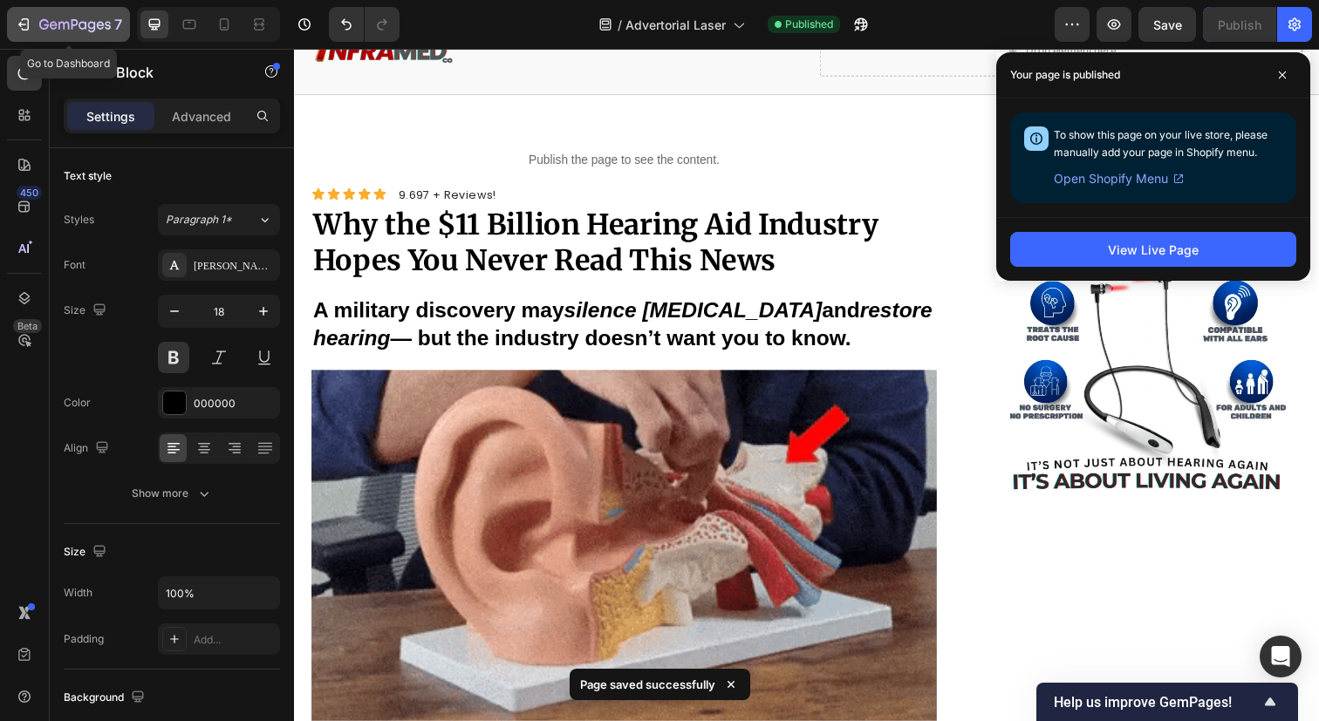
click at [24, 30] on icon "button" at bounding box center [26, 24] width 8 height 12
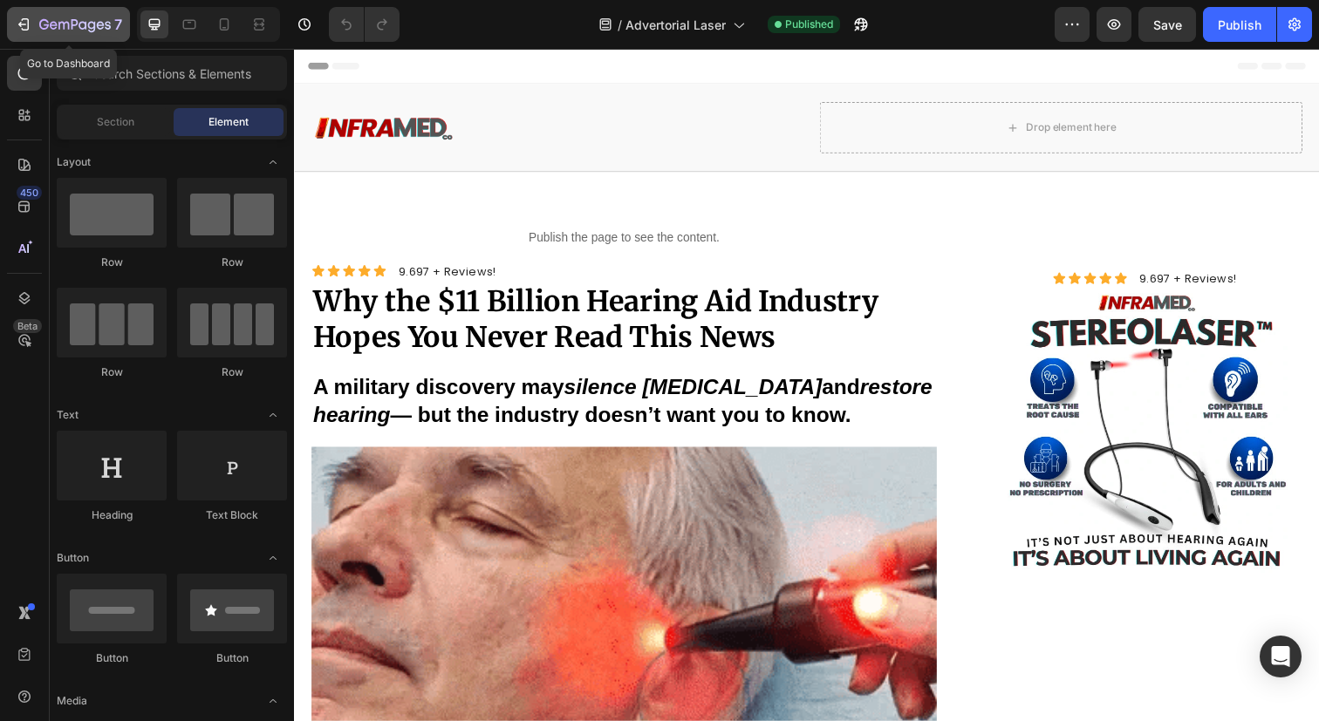
click at [30, 24] on icon "button" at bounding box center [23, 24] width 17 height 17
